Goal: Task Accomplishment & Management: Use online tool/utility

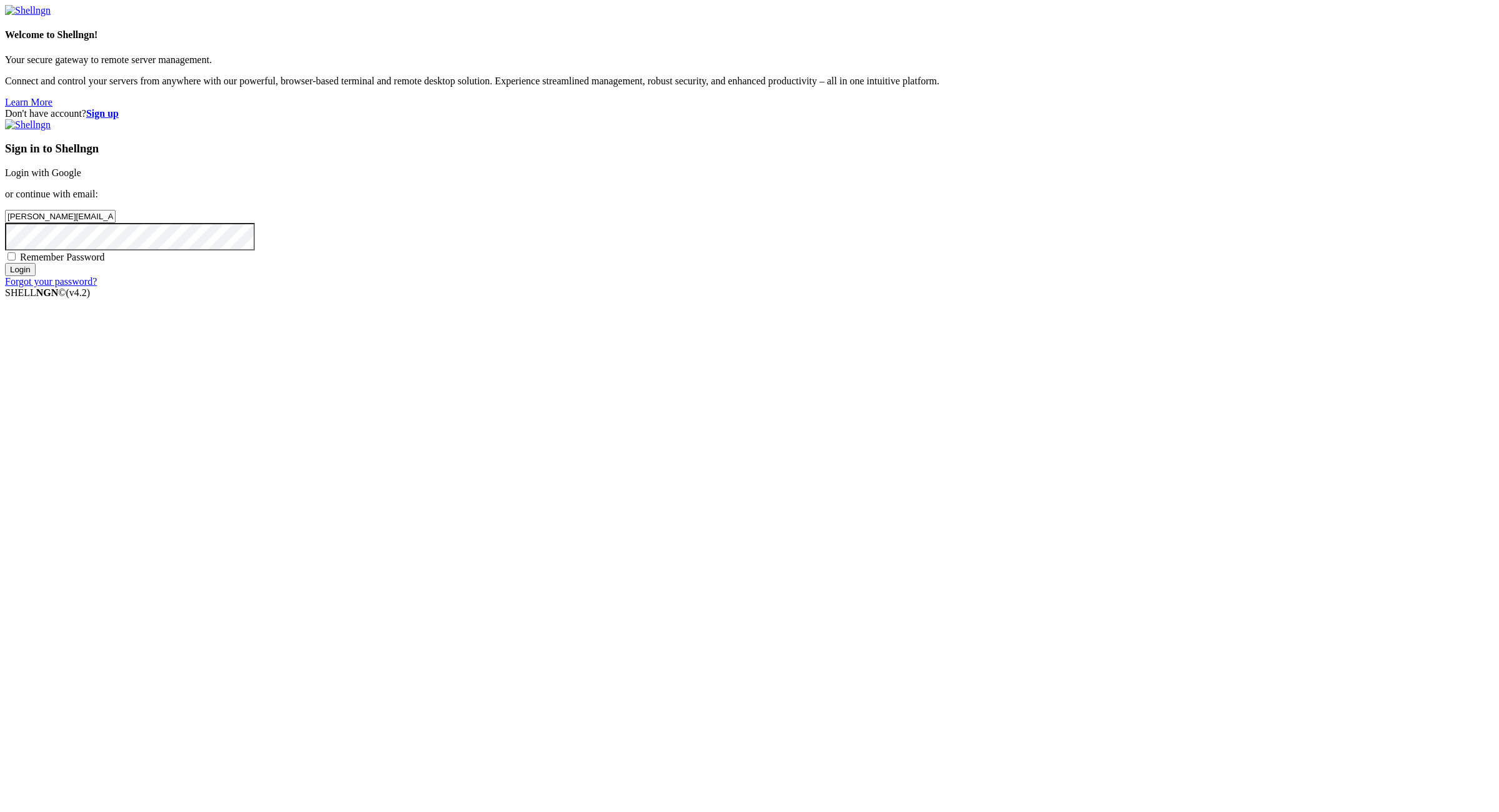
click at [116, 223] on input "[PERSON_NAME][EMAIL_ADDRESS][DOMAIN_NAME]:NameNameName" at bounding box center [60, 216] width 111 height 13
click at [116, 223] on input "paigerose@powerscrews.com:NameNameName" at bounding box center [60, 216] width 111 height 13
click at [116, 223] on input "paigerose@powerscrews.com:" at bounding box center [60, 216] width 111 height 13
type input "paigerose@powerscrews.com"
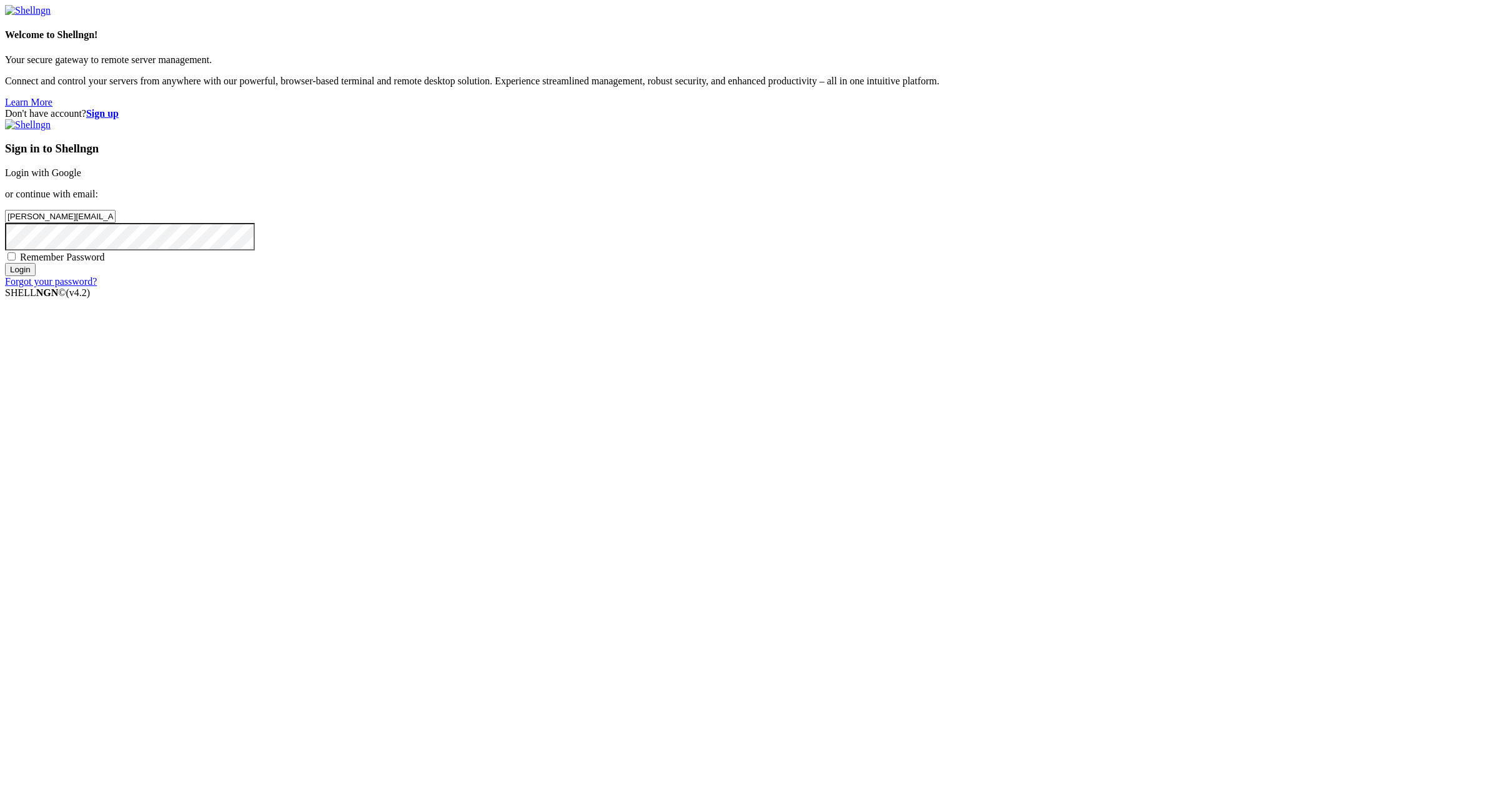
click at [105, 262] on span "Remember Password" at bounding box center [62, 256] width 85 height 10
click at [15, 260] on input "Remember Password" at bounding box center [12, 256] width 8 height 8
checkbox input "true"
click at [36, 276] on input "Login" at bounding box center [20, 270] width 31 height 13
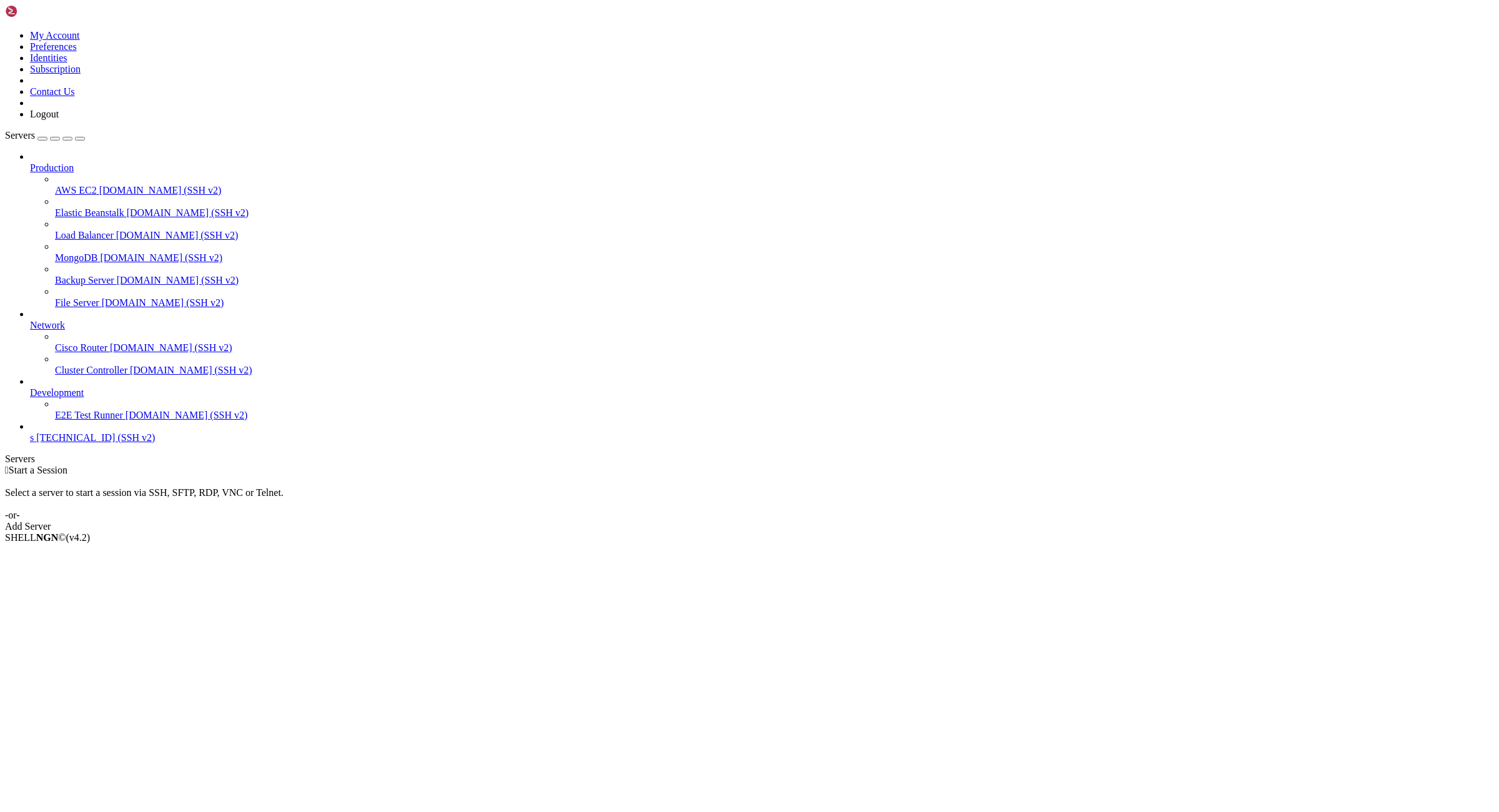
click at [1223, 465] on div " Start a Session Select a server to start a session via SSH, SFTP, RDP, VNC or…" at bounding box center [749, 498] width 1489 height 67
click at [823, 521] on div "Add Server" at bounding box center [749, 526] width 1489 height 11
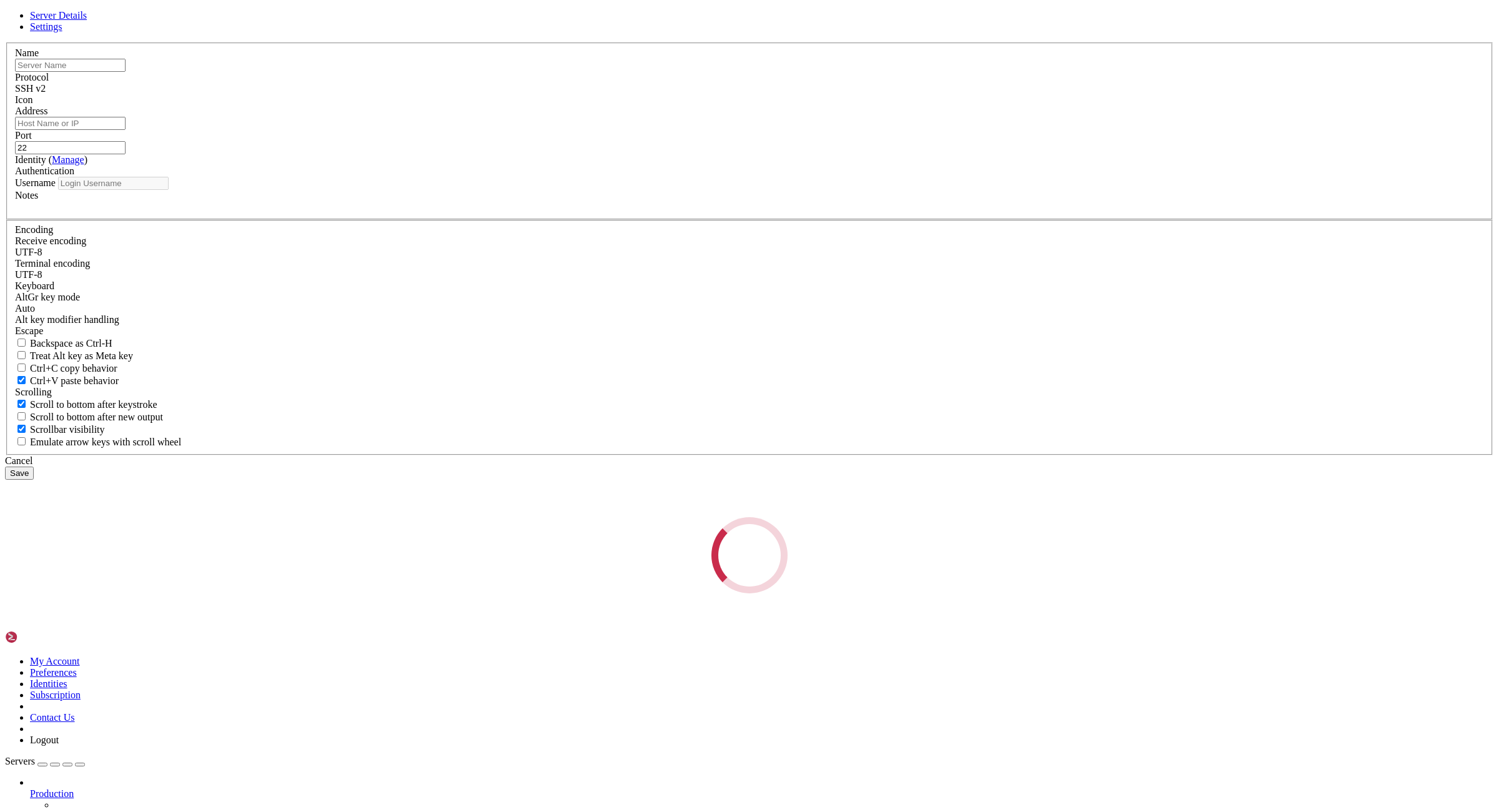
click at [228, 377] on div "Server Details Settings Name Protocol SSH v2 Icon" at bounding box center [749, 301] width 1489 height 583
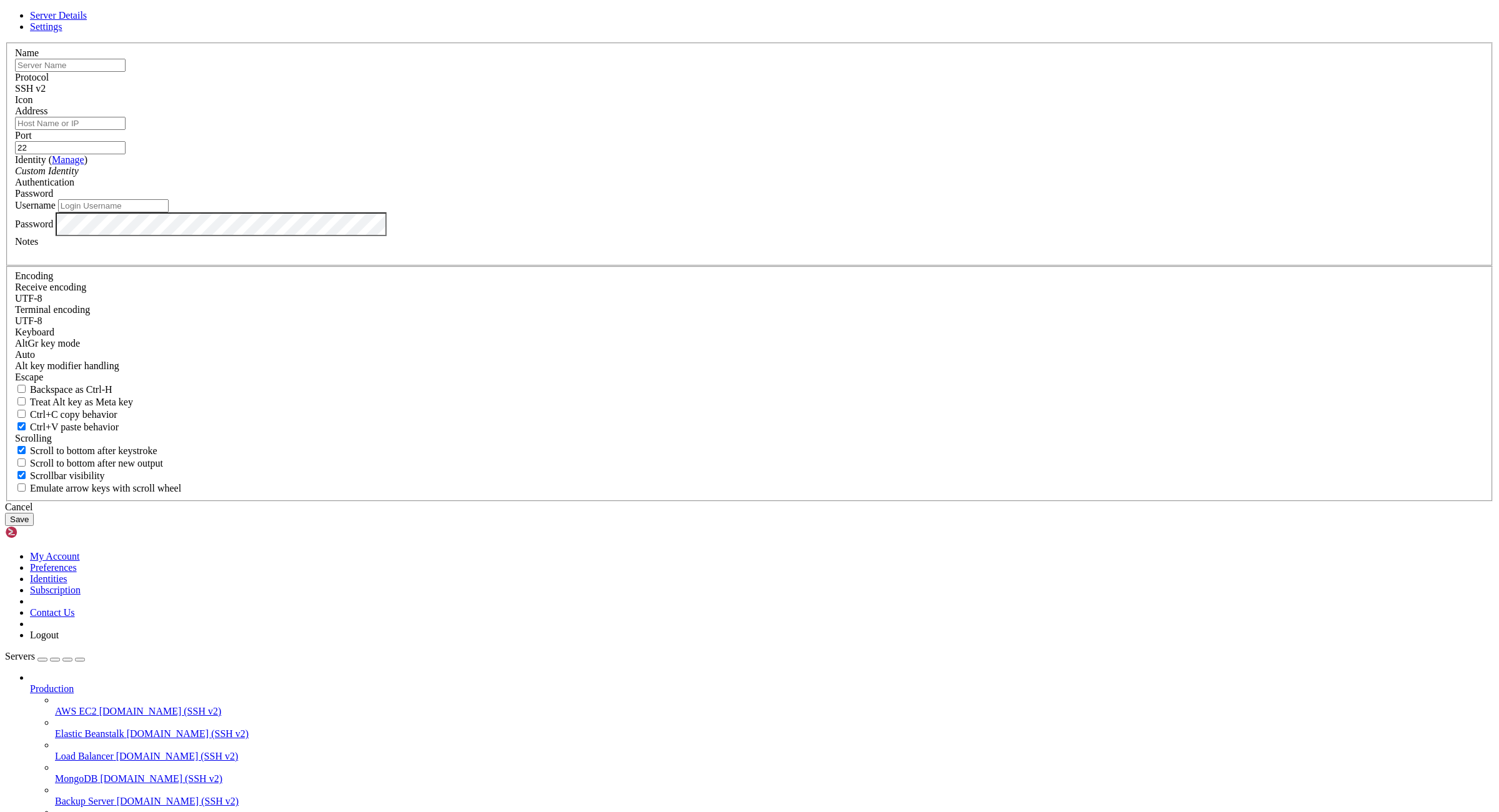
click at [500, 316] on div "Server Details Settings Name Protocol SSH v2 Icon" at bounding box center [749, 267] width 1489 height 516
click at [5, 43] on icon at bounding box center [5, 43] width 0 height 0
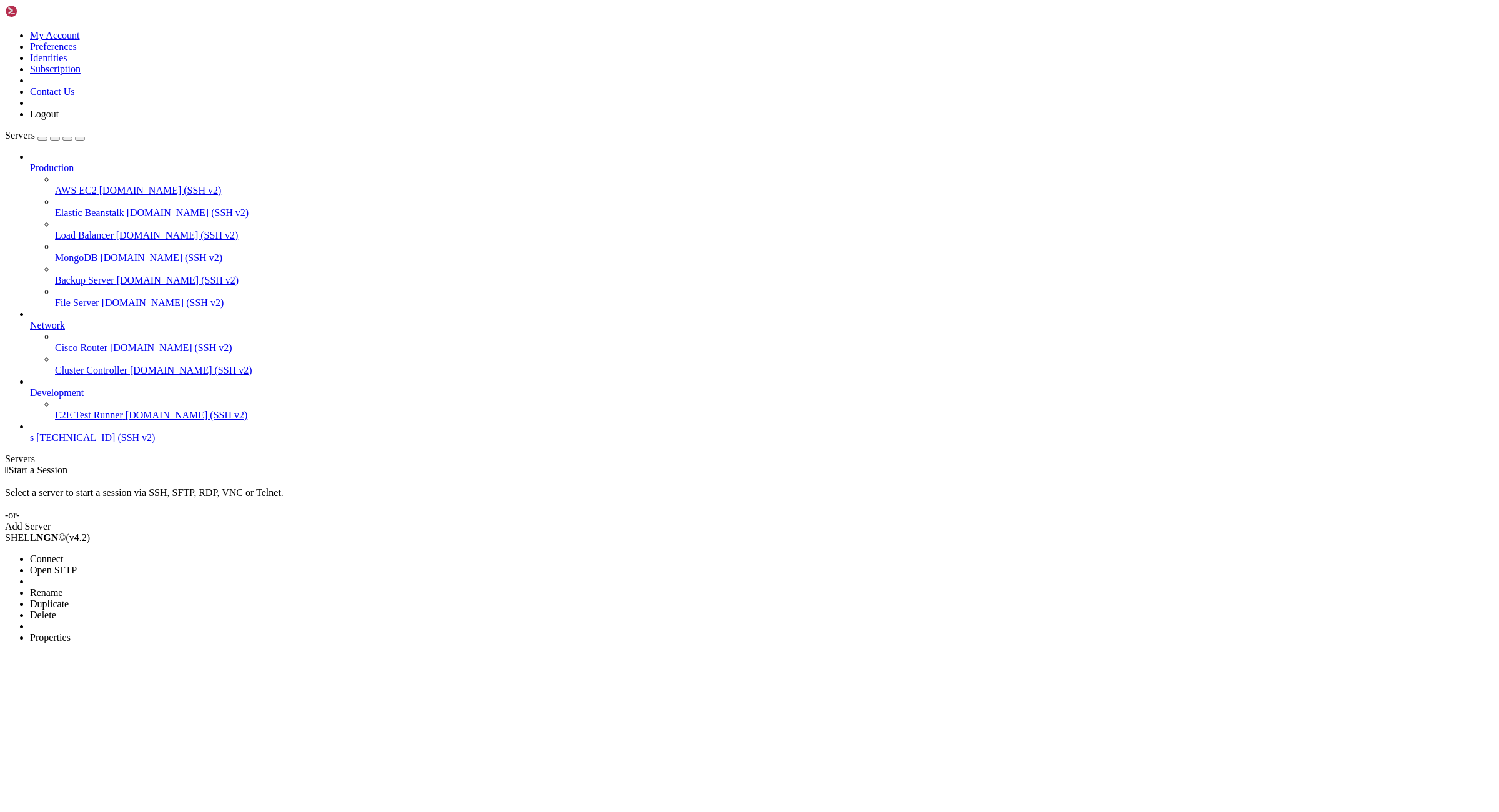
click at [113, 610] on li "Delete" at bounding box center [87, 615] width 113 height 11
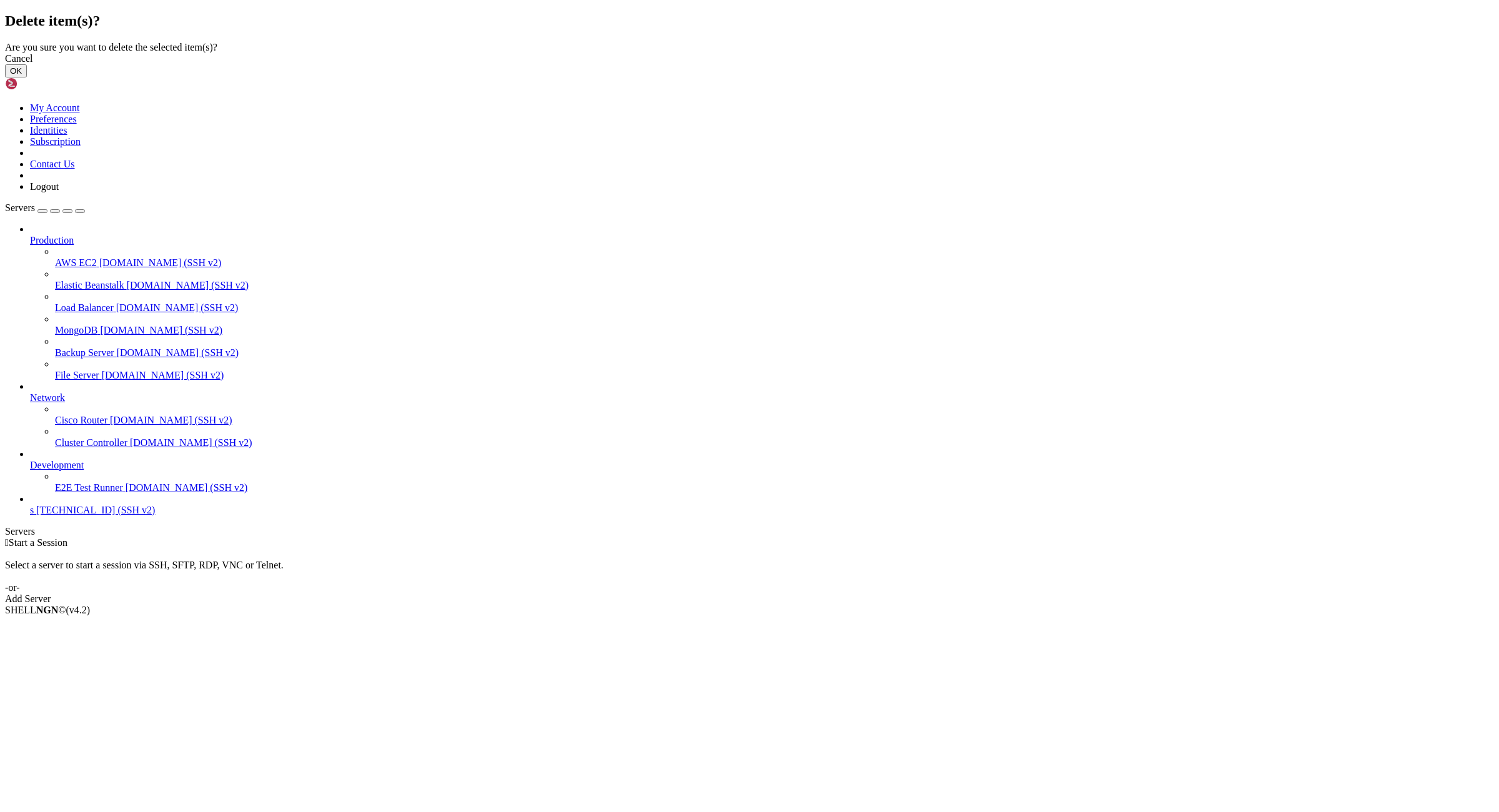
click at [27, 78] on button "OK" at bounding box center [15, 71] width 22 height 13
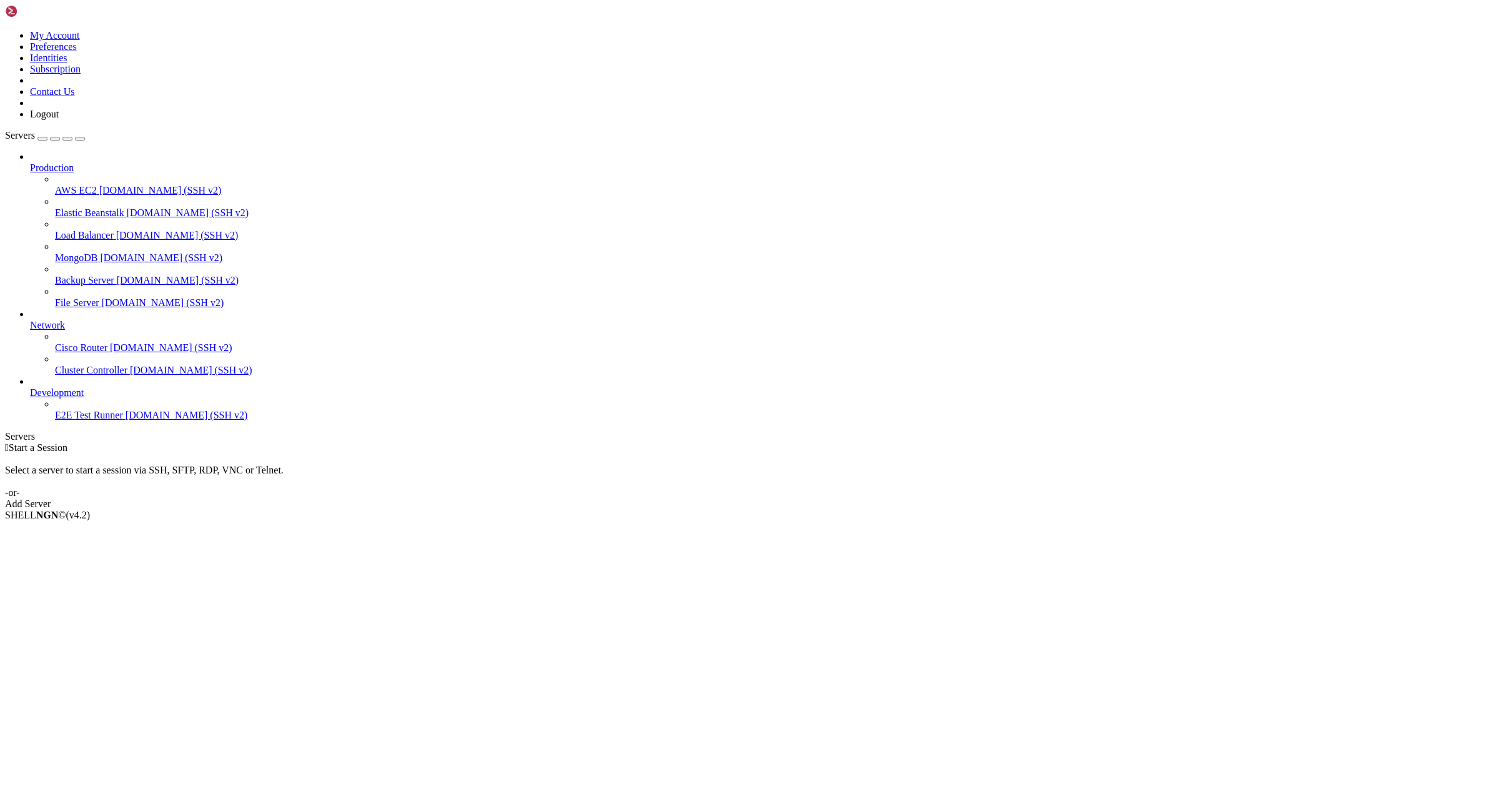
click at [828, 498] on div "Add Server" at bounding box center [749, 504] width 1489 height 11
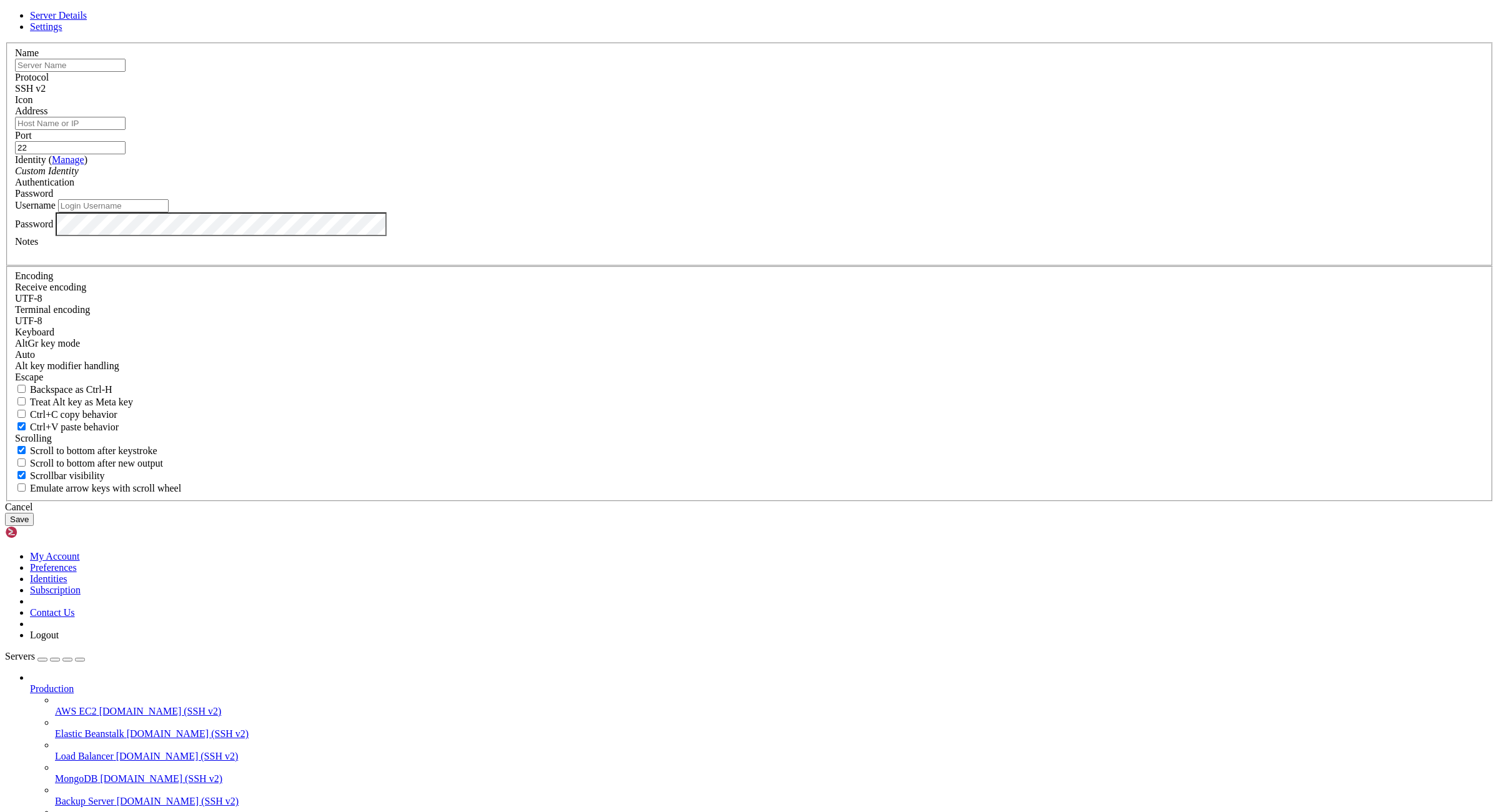
click at [125, 72] on input "text" at bounding box center [70, 65] width 111 height 13
paste input "176.98.185.72"
type input "176.98.185.72"
click at [125, 130] on input "Address" at bounding box center [70, 123] width 111 height 13
paste input "176.98.185.72"
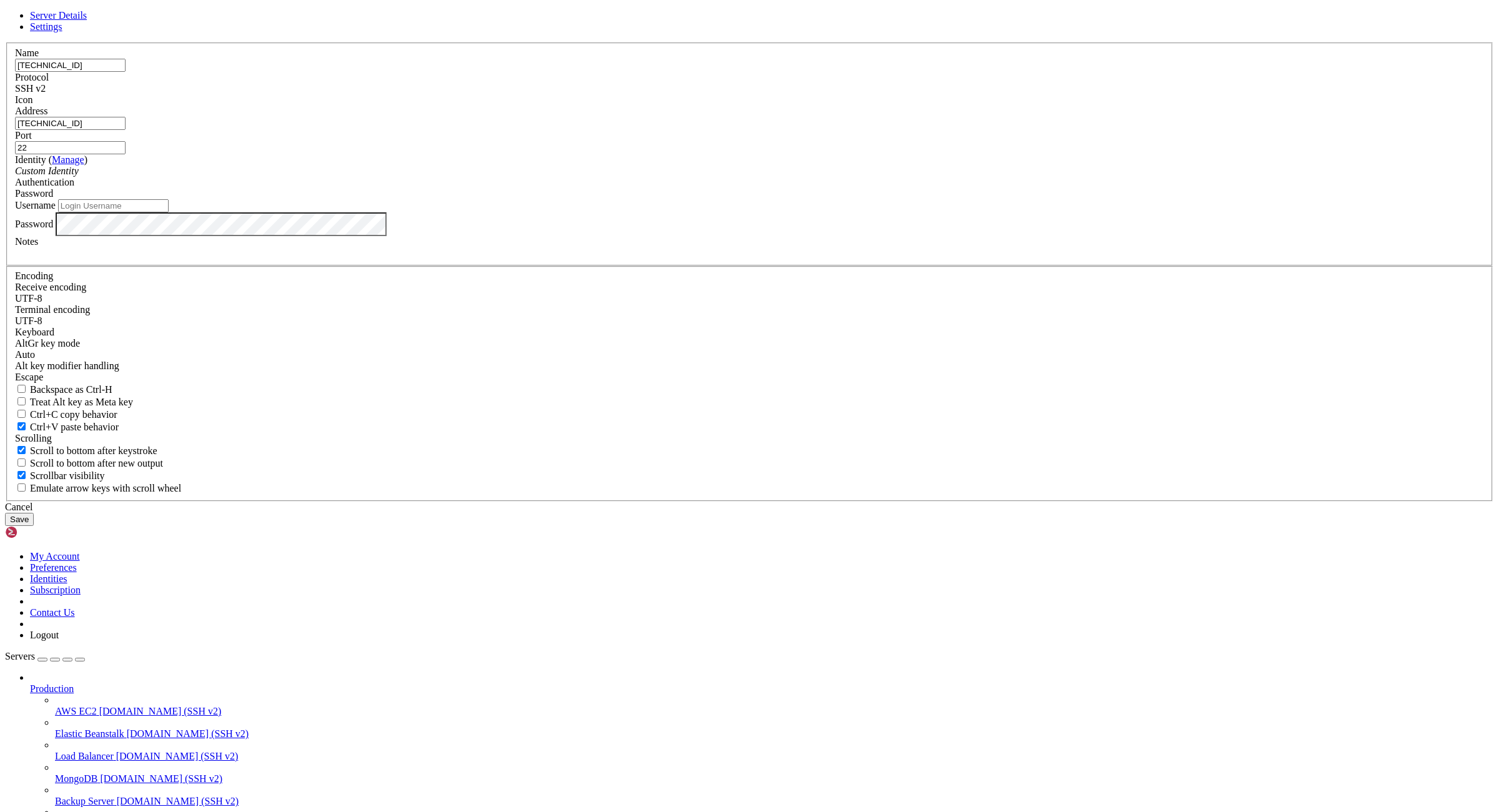
type input "176.98.185.72"
click at [125, 72] on input "176.98.185.72" at bounding box center [70, 65] width 111 height 13
type input "s"
click at [169, 212] on input "Username" at bounding box center [113, 206] width 111 height 13
paste input "root"
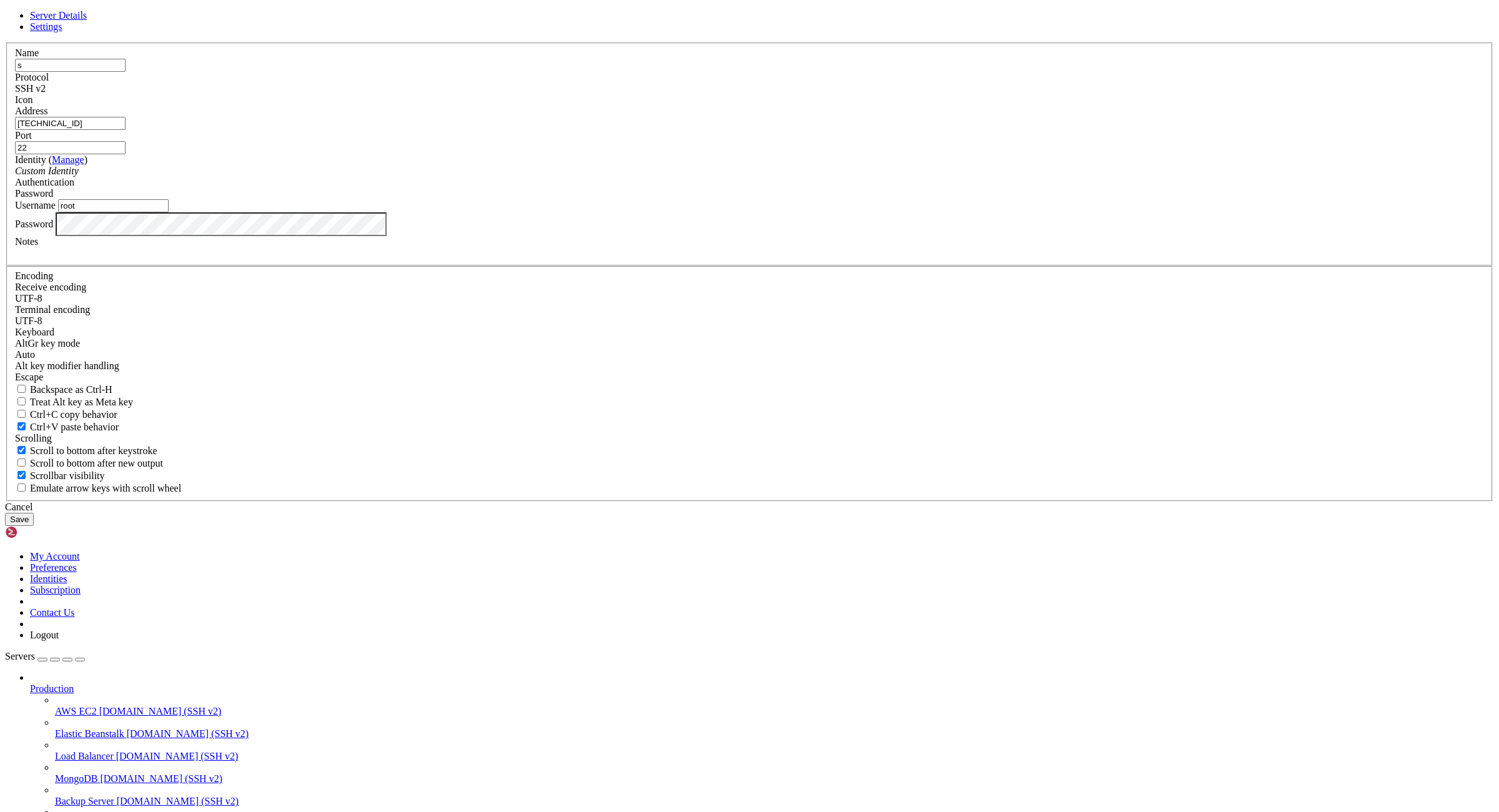
type input "root"
click at [34, 526] on button "Save" at bounding box center [19, 519] width 29 height 13
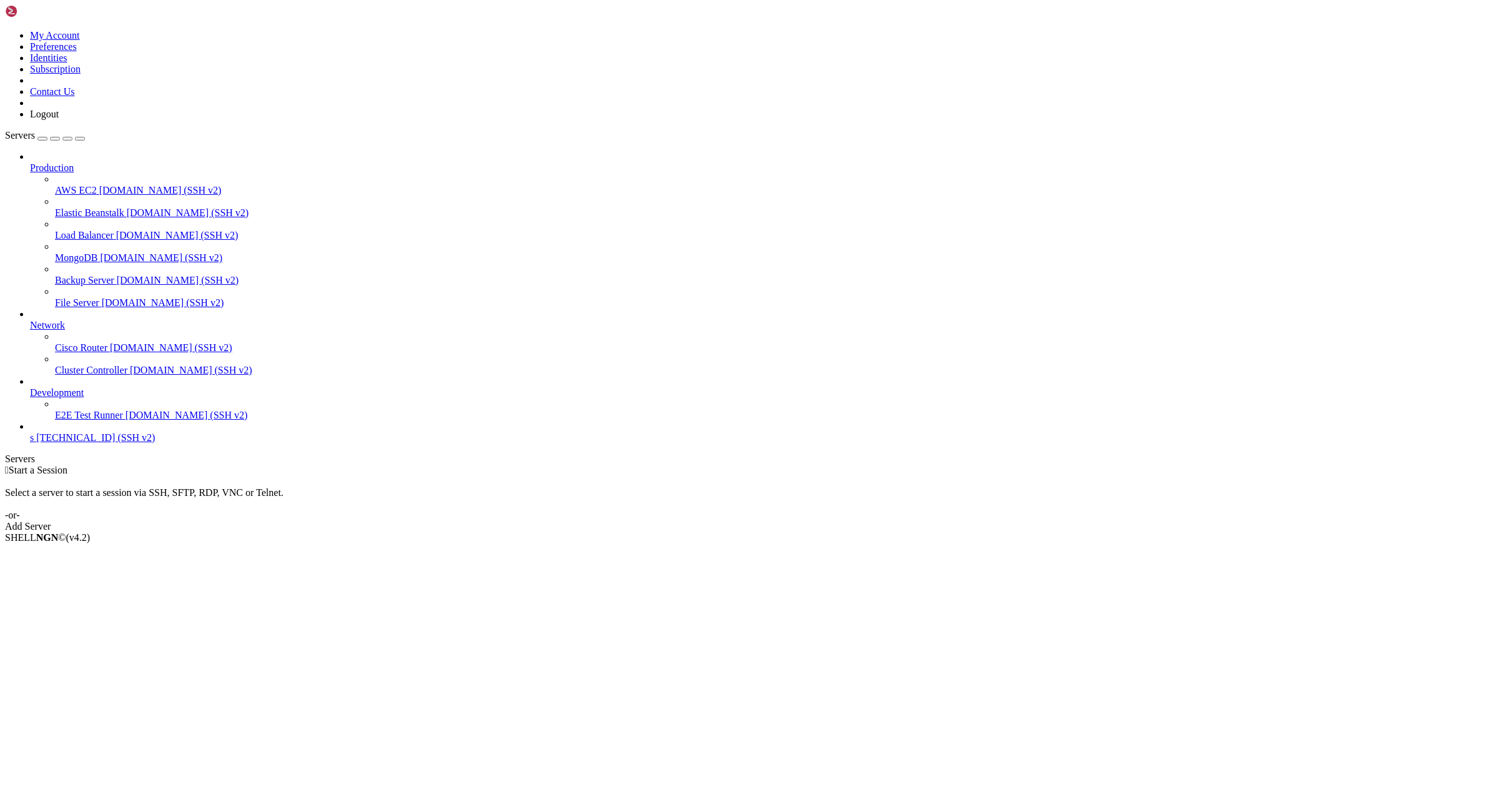
click at [50, 442] on span "176.98.185.72 (SSH v2)" at bounding box center [95, 437] width 118 height 10
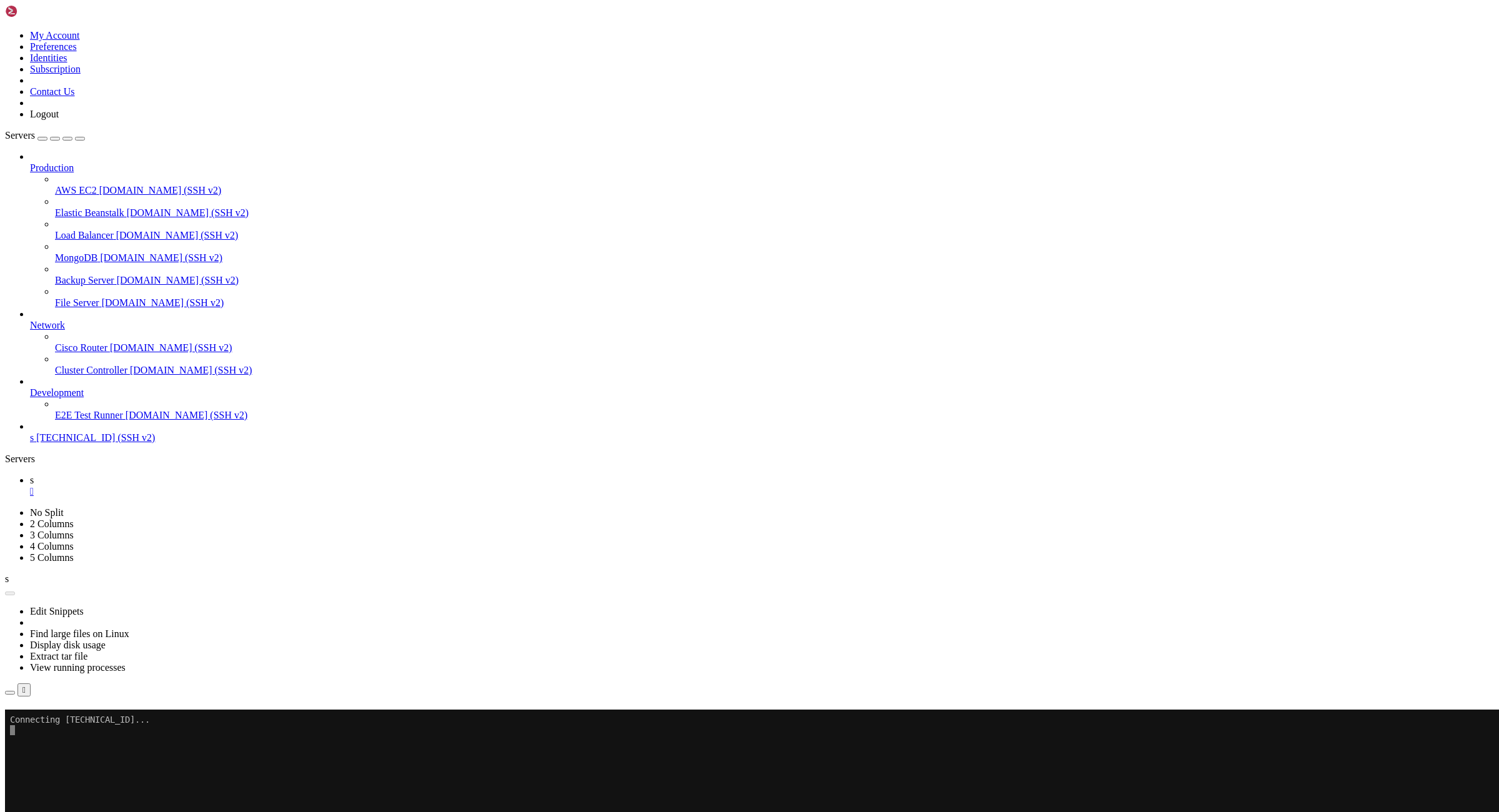
click at [193, 486] on div "" at bounding box center [762, 491] width 1464 height 11
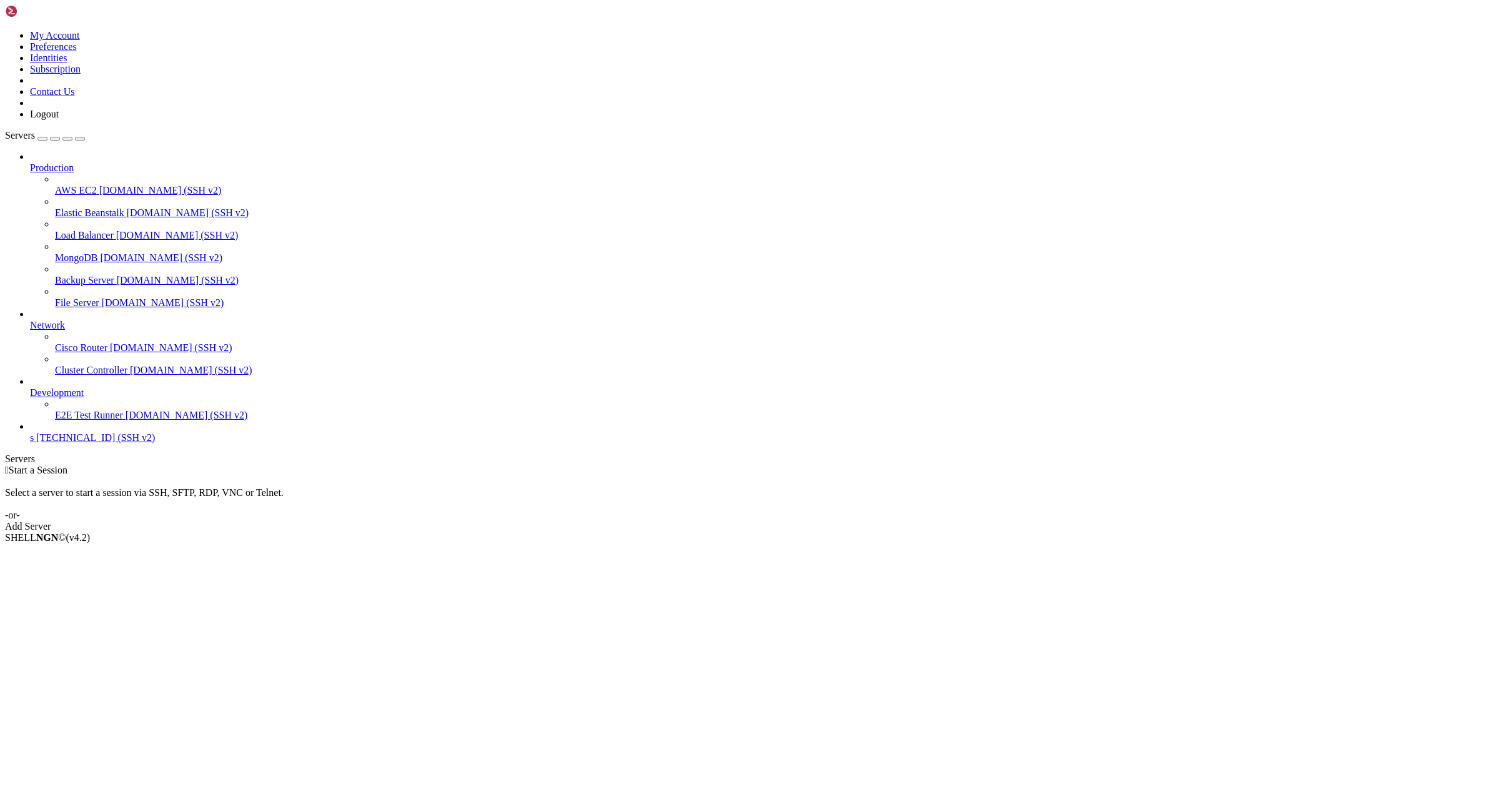
click at [93, 442] on span "176.98.185.72 (SSH v2)" at bounding box center [95, 437] width 118 height 10
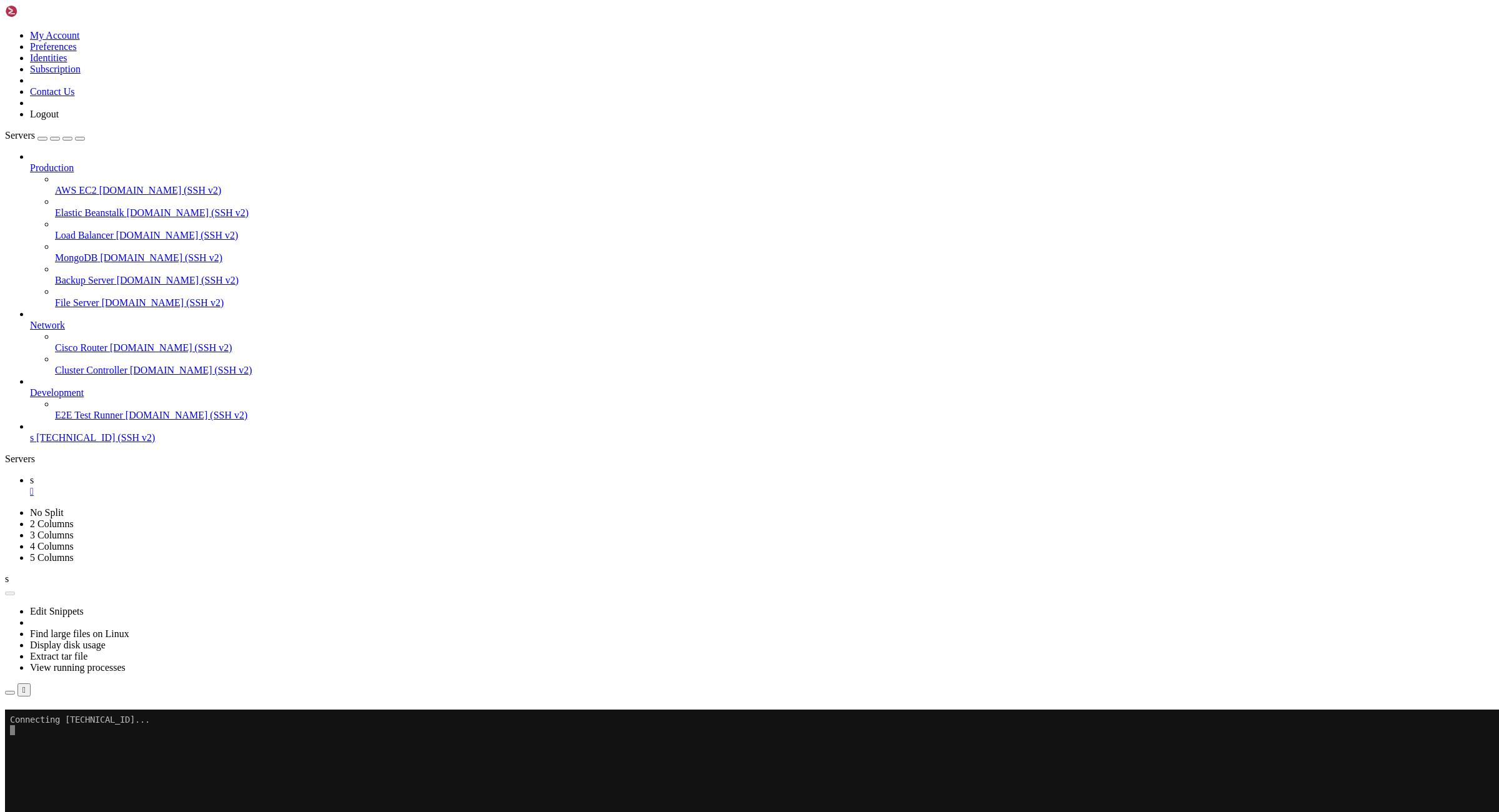
click at [190, 486] on div "" at bounding box center [762, 491] width 1464 height 11
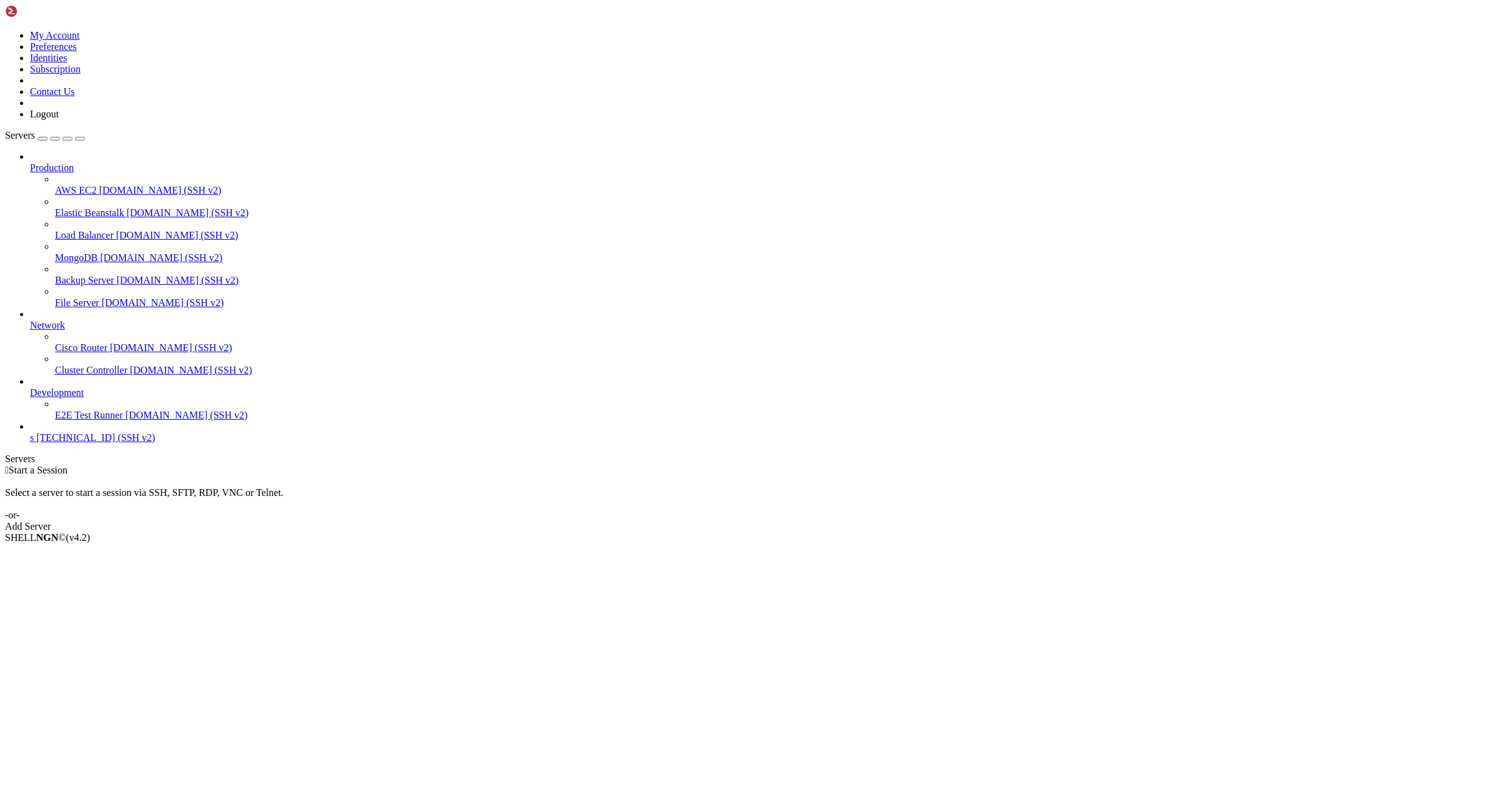
click at [5, 30] on link at bounding box center [5, 30] width 0 height 0
click at [59, 119] on link "Logout" at bounding box center [44, 113] width 29 height 10
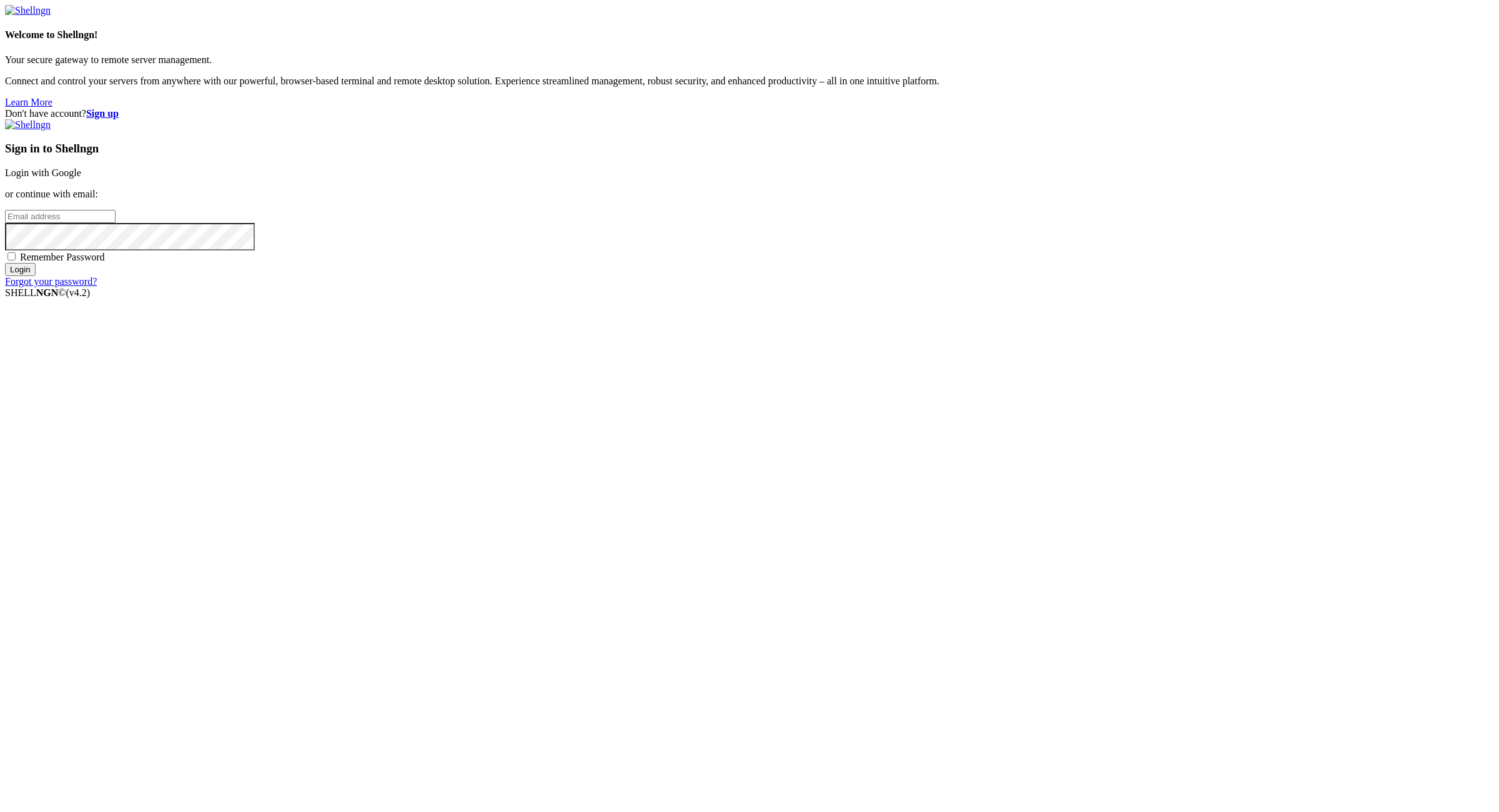
click at [118, 108] on strong "Sign up" at bounding box center [102, 113] width 32 height 10
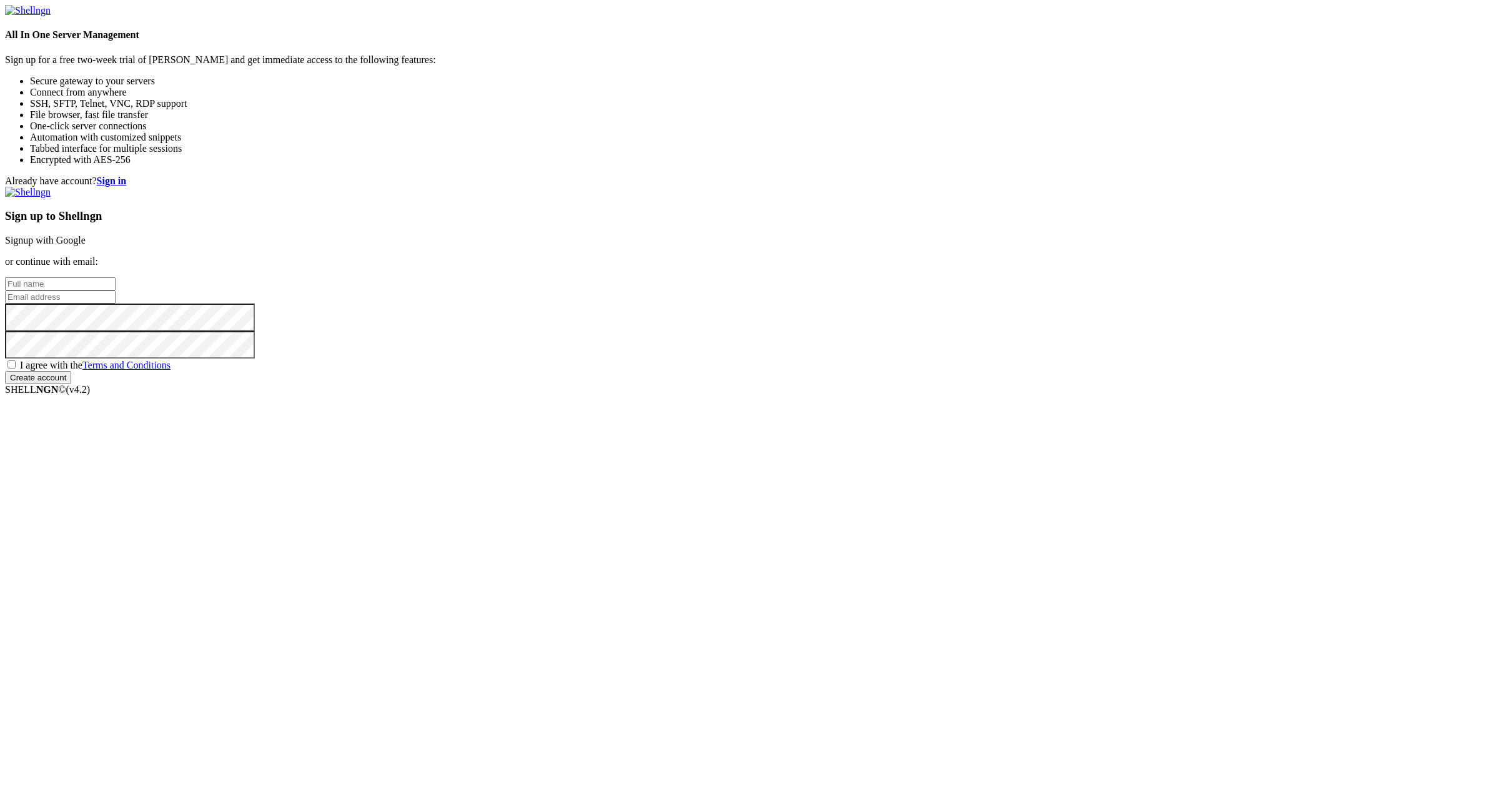
click at [116, 304] on input "email" at bounding box center [60, 297] width 111 height 13
paste input "contemporaryturquoise@powerscrews.com:NameNameName"
click at [116, 304] on input "contemporaryturquoise@powerscrews.com:NameNameName" at bounding box center [60, 297] width 111 height 13
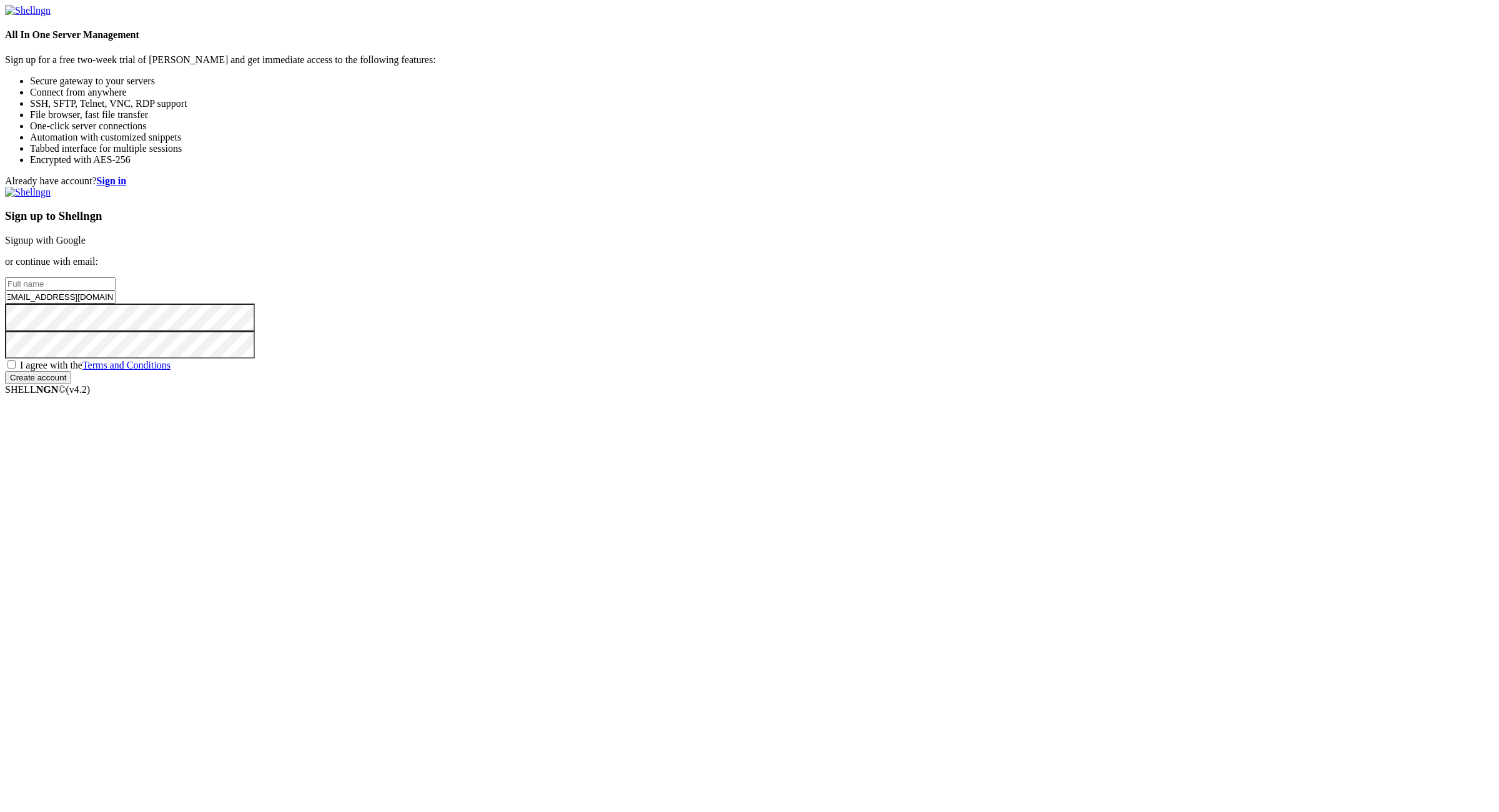
scroll to position [0, 0]
click at [116, 304] on input "contemporaryturquoise@powerscrews.com:" at bounding box center [60, 297] width 111 height 13
click at [116, 304] on input "contemporaryturquoise@powerscrews.com" at bounding box center [60, 297] width 111 height 13
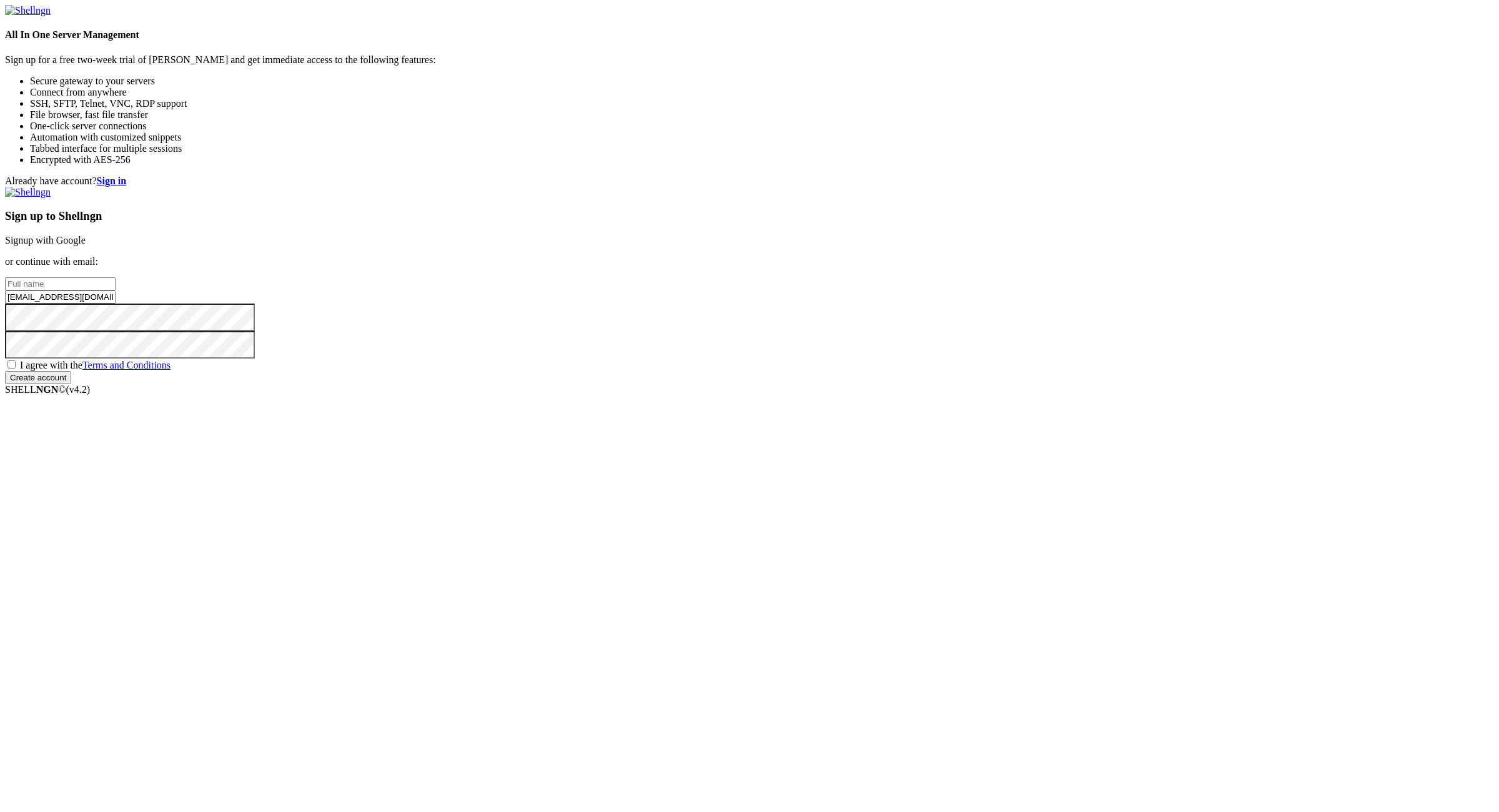
type input "contemporaryturquoise@powerscrews.com"
click at [116, 290] on input "text" at bounding box center [60, 284] width 111 height 13
paste input "contemporaryturquoise"
type input "contemporaryturquoise"
click at [171, 370] on span "I agree with the Terms and Conditions" at bounding box center [95, 365] width 151 height 10
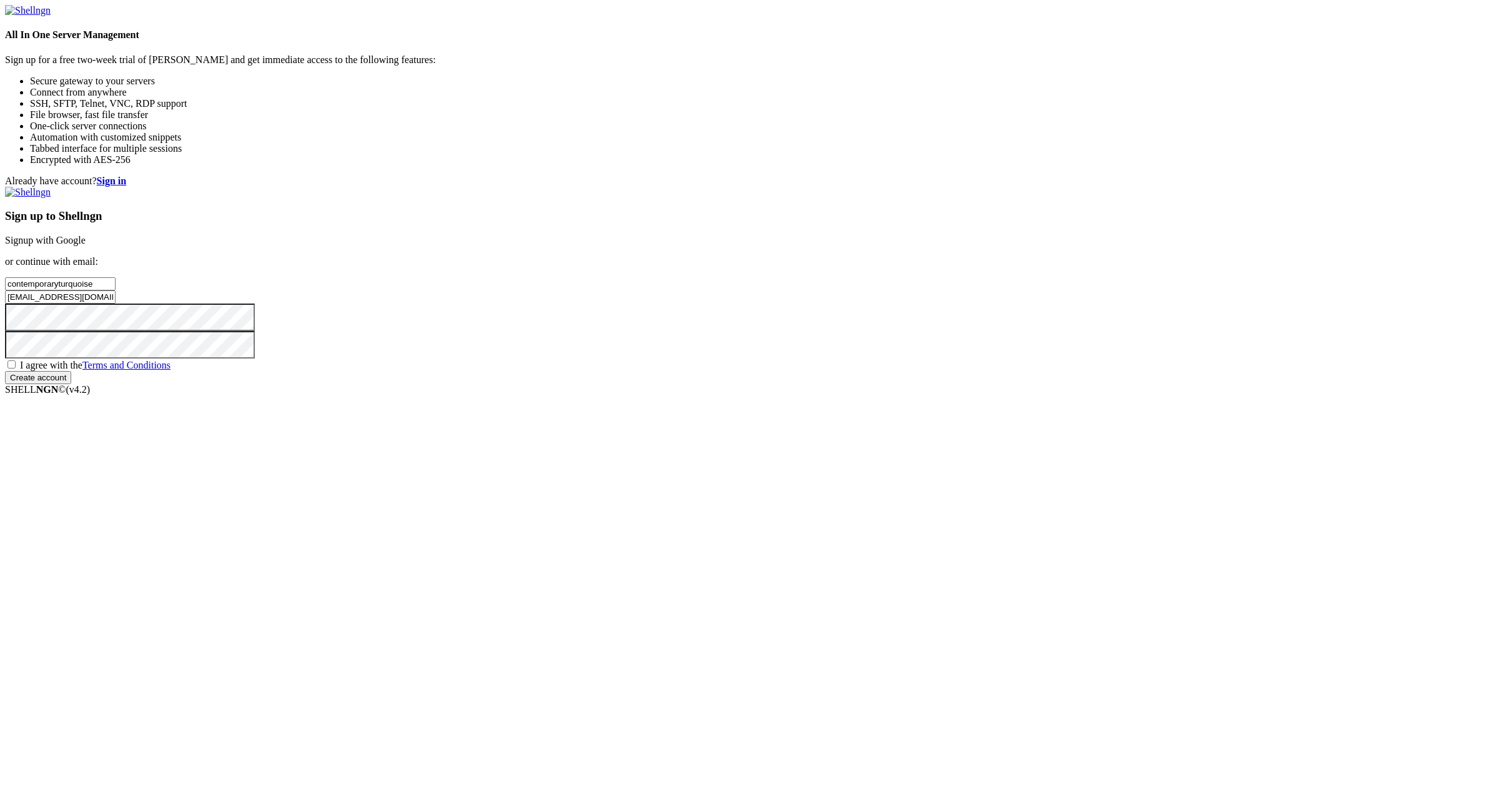
click at [15, 368] on input "I agree with the Terms and Conditions" at bounding box center [12, 365] width 8 height 8
checkbox input "true"
click at [71, 384] on input "Create account" at bounding box center [38, 377] width 67 height 13
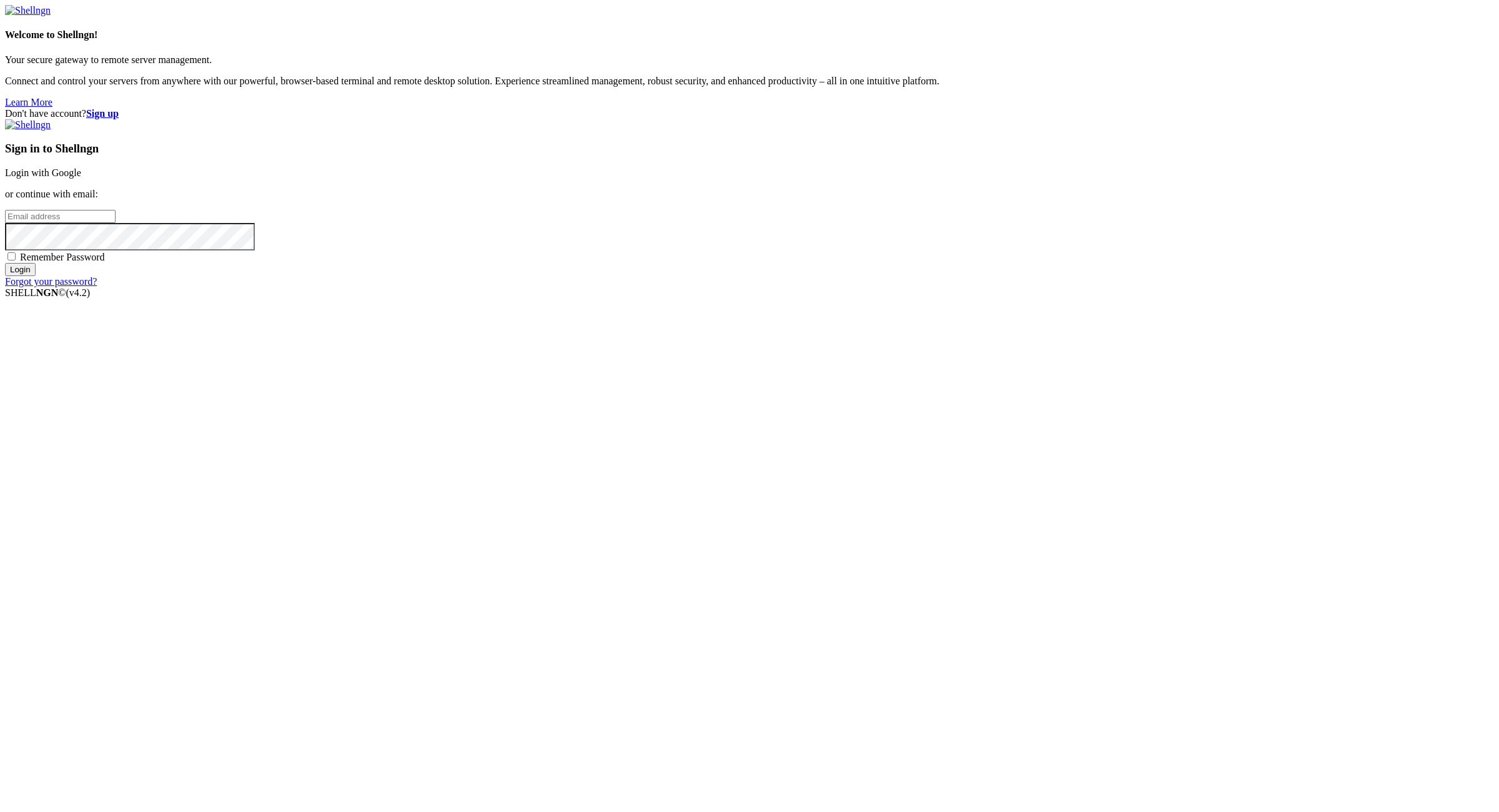
click at [1218, 287] on div "Don't have account? Sign up Sign in to Shellngn Login with Google or continue w…" at bounding box center [749, 197] width 1489 height 179
click at [116, 223] on input "email" at bounding box center [60, 216] width 111 height 13
paste input "contemporaryturquoise@powerscrews.com:NameNameName"
click at [116, 223] on input "contemporaryturquoise@powerscrews.com:NameNameName" at bounding box center [60, 216] width 111 height 13
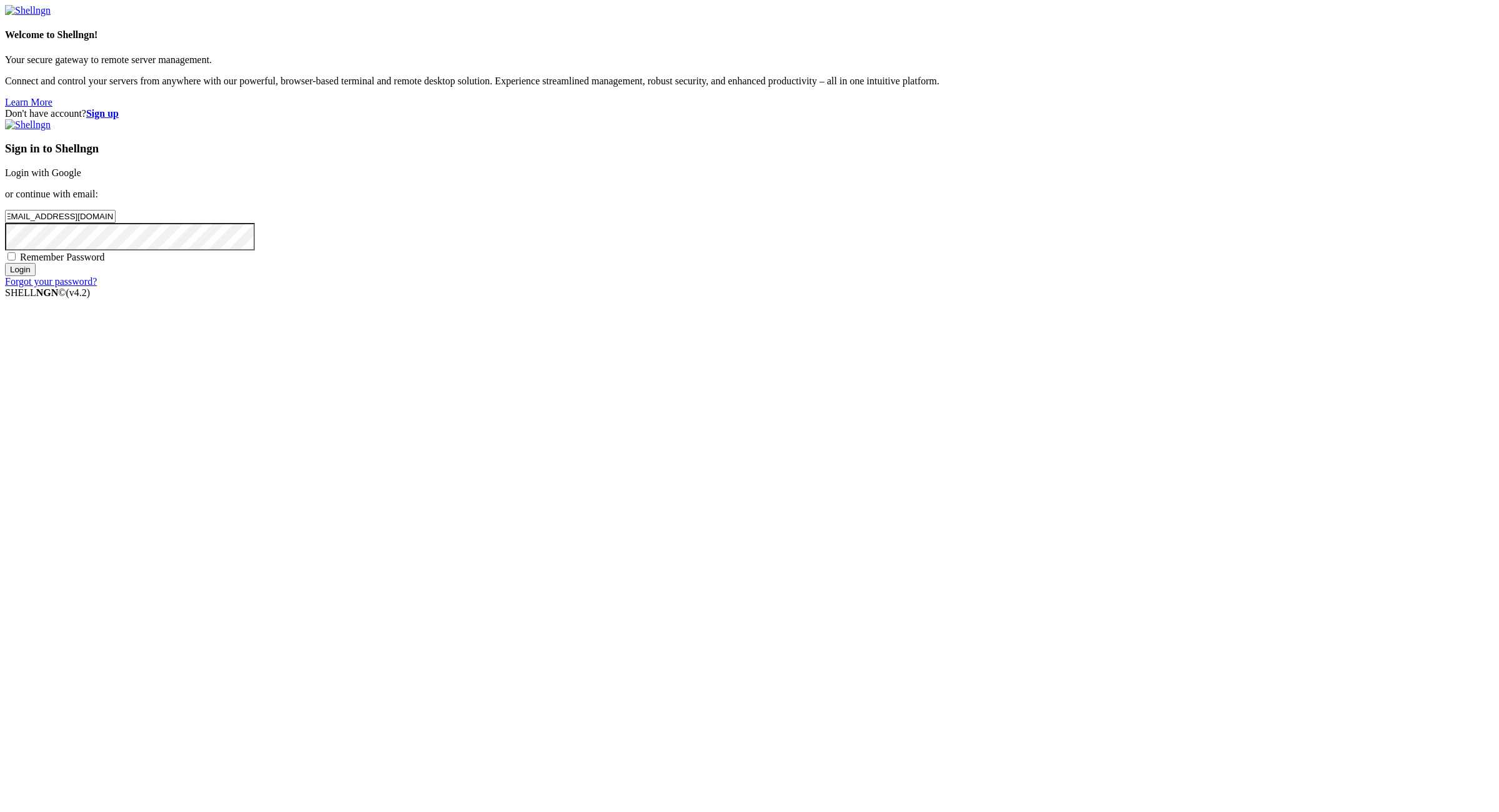
click at [116, 223] on input "contemporaryturquoise@powerscrews.com:NameNameName" at bounding box center [60, 216] width 111 height 13
click at [116, 223] on input "contemporaryturquoise@powerscrews.com:" at bounding box center [60, 216] width 111 height 13
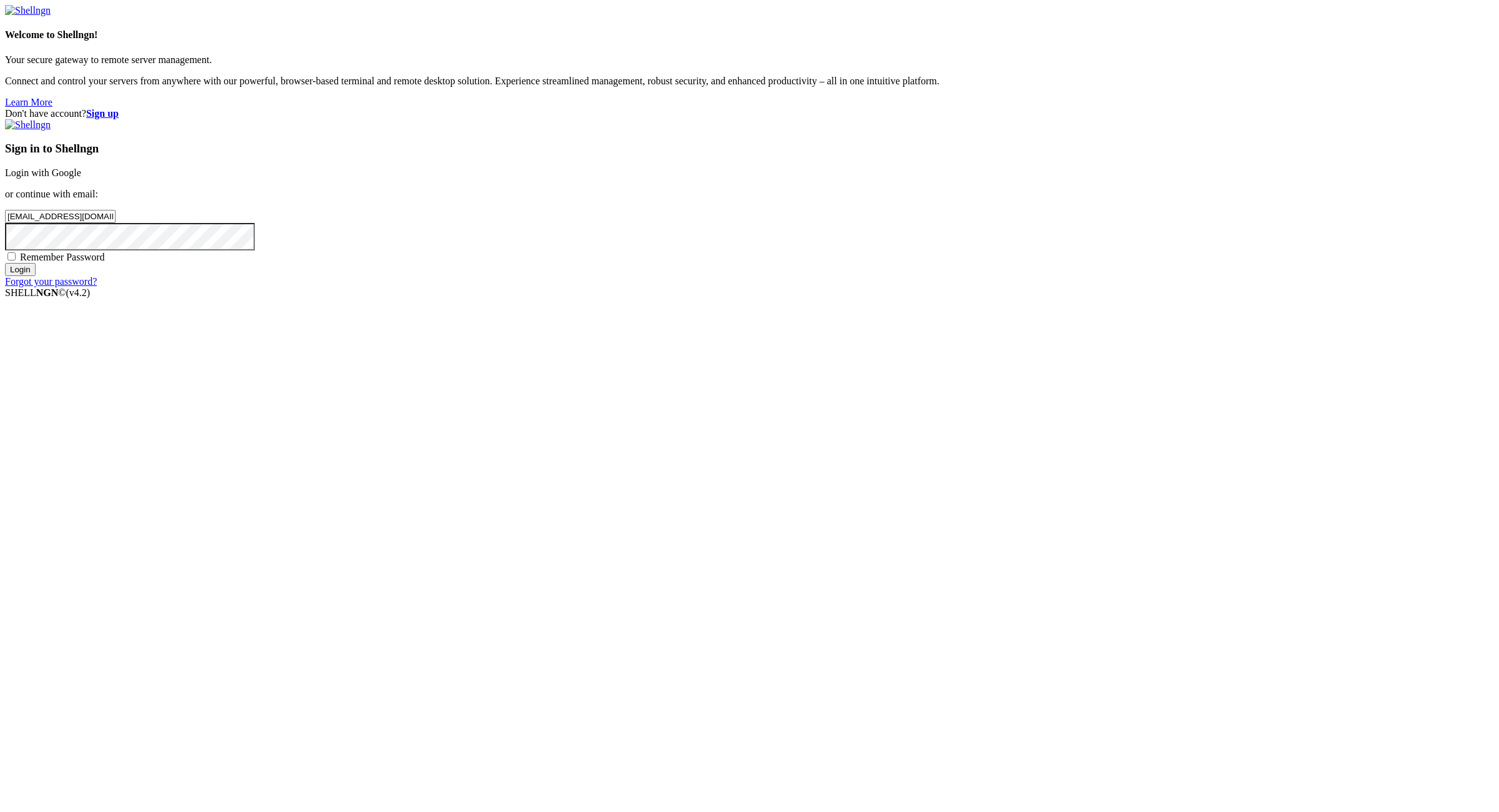
type input "contemporaryturquoise@powerscrews.com"
click at [105, 262] on span "Remember Password" at bounding box center [62, 256] width 85 height 10
click at [15, 260] on input "Remember Password" at bounding box center [12, 256] width 8 height 8
checkbox input "true"
click at [36, 276] on input "Login" at bounding box center [20, 270] width 31 height 13
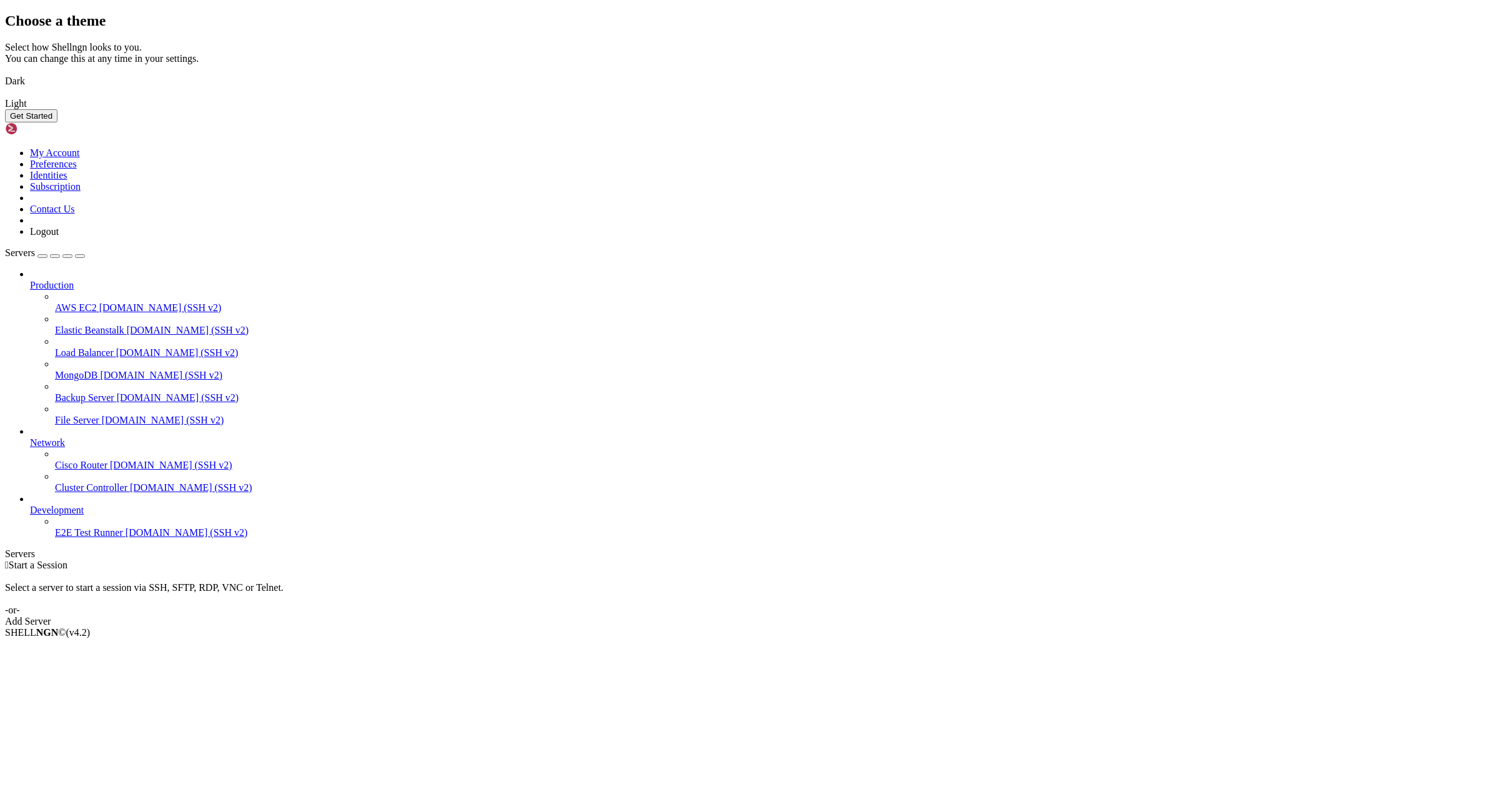
click at [1201, 122] on div "Choose a theme Select how Shellngn looks to you. You can change this at any tim…" at bounding box center [749, 67] width 1489 height 110
click at [5, 73] on img at bounding box center [5, 73] width 0 height 0
click at [57, 122] on button "Get Started" at bounding box center [31, 115] width 53 height 13
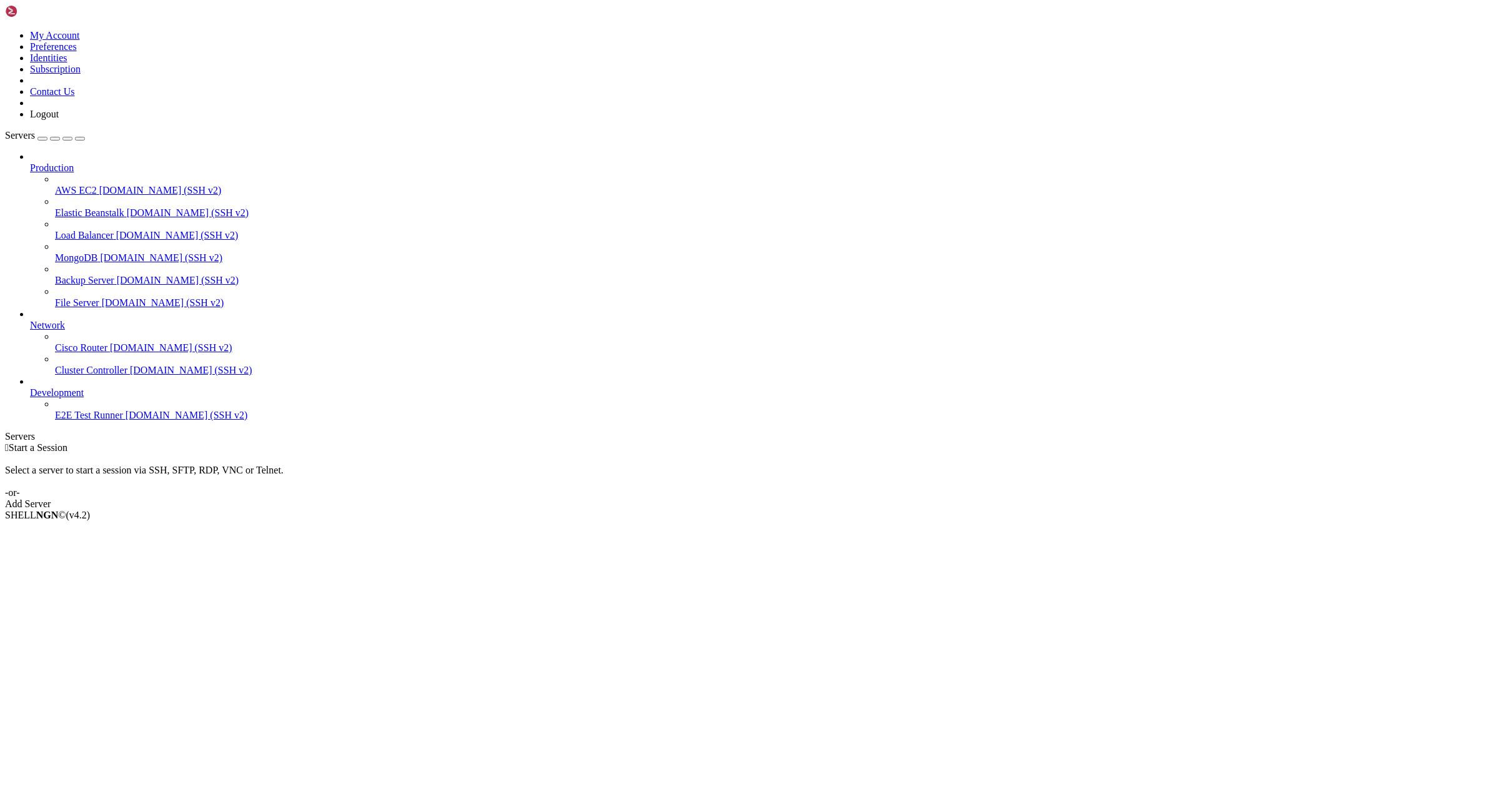
click at [795, 498] on link "Add Server" at bounding box center [749, 504] width 1489 height 11
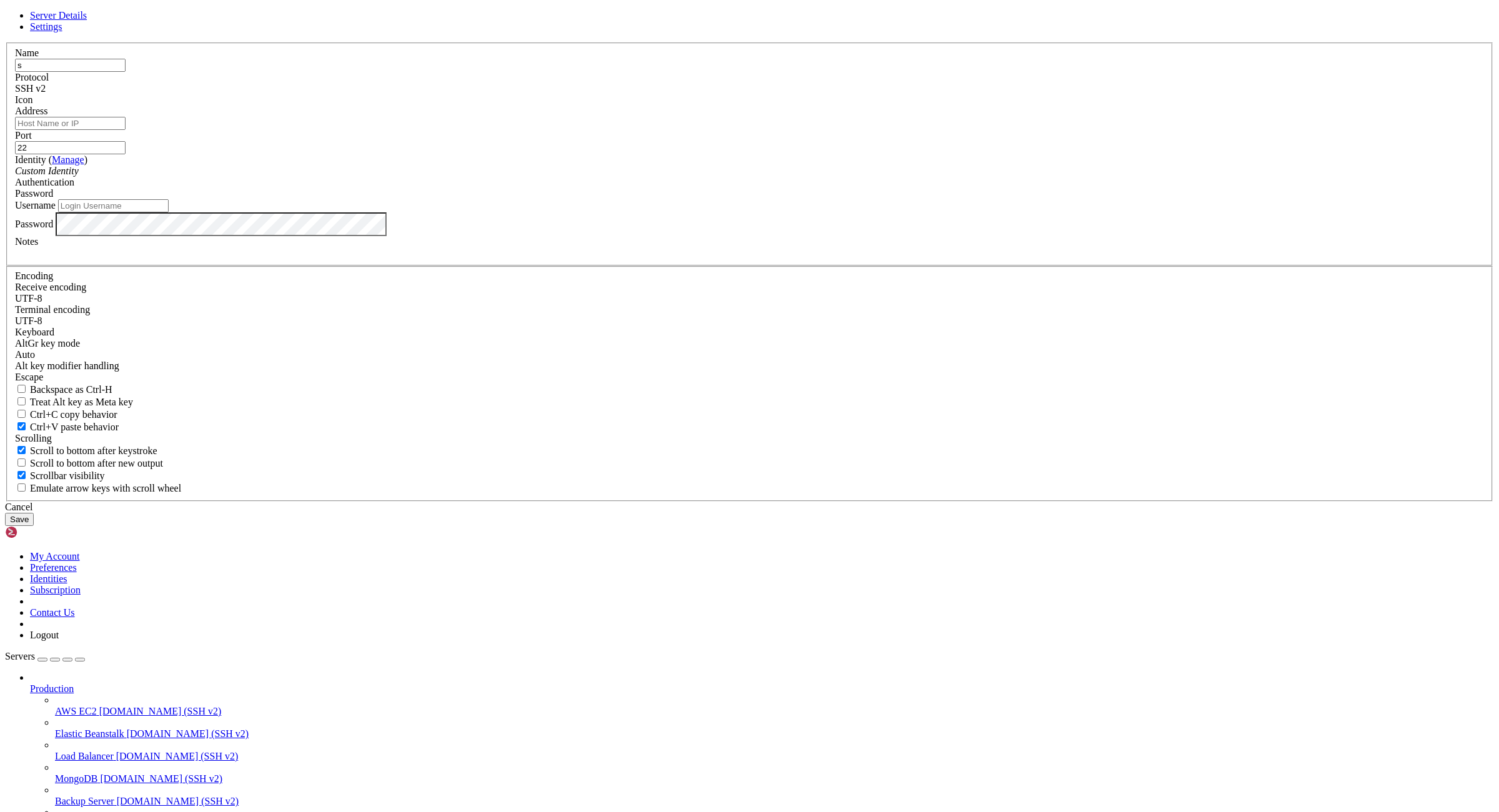
type input "s"
click at [169, 212] on input "Username" at bounding box center [113, 206] width 111 height 13
type input "root"
click at [669, 130] on div "Address" at bounding box center [749, 118] width 1469 height 24
click at [125, 130] on input "Address" at bounding box center [70, 123] width 111 height 13
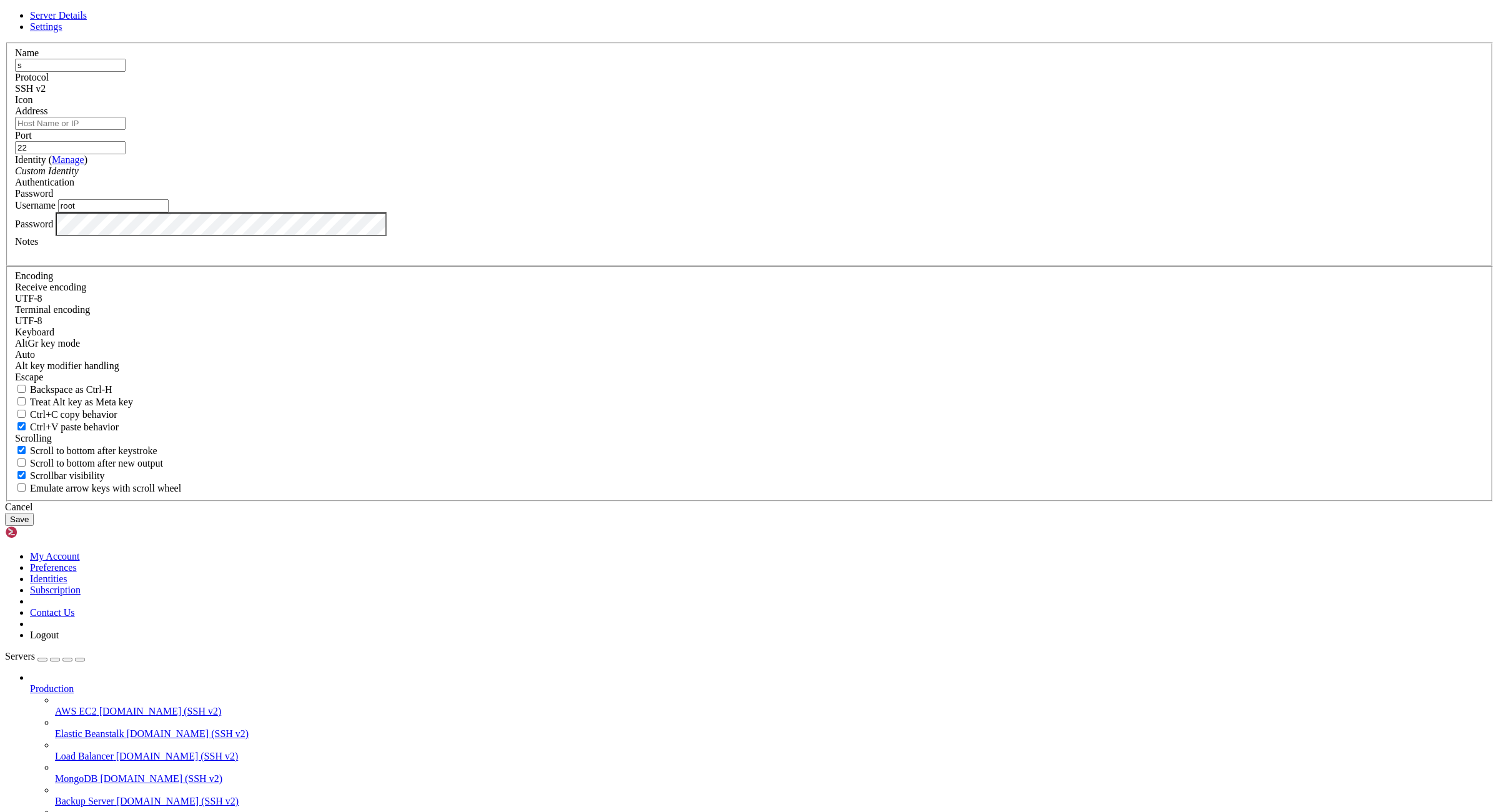
paste input "176.98.185.72"
type input "176.98.185.72"
click at [34, 526] on button "Save" at bounding box center [19, 519] width 29 height 13
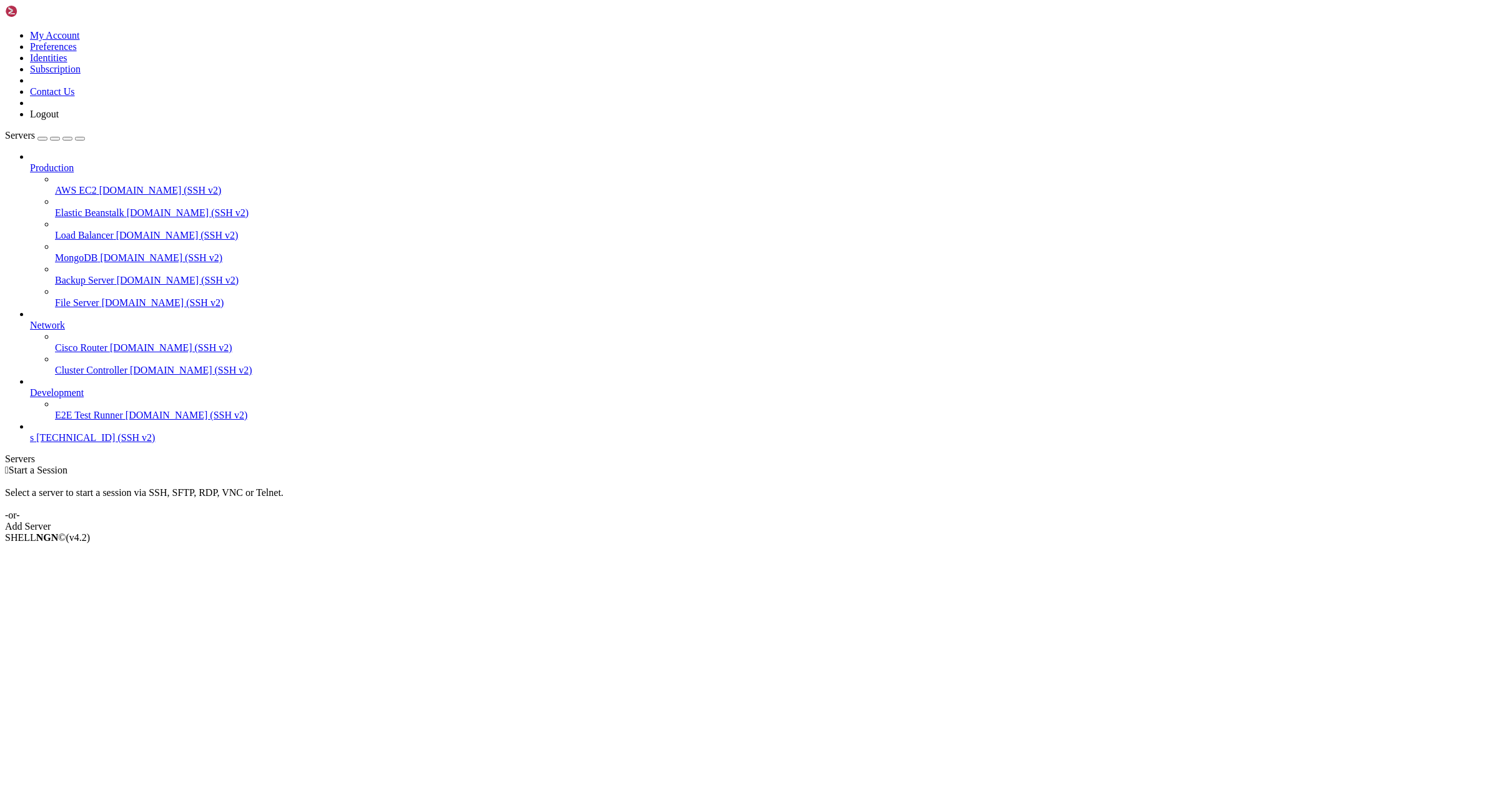
click at [34, 442] on span "s" at bounding box center [32, 437] width 4 height 10
